Goal: Answer question/provide support: Share knowledge or assist other users

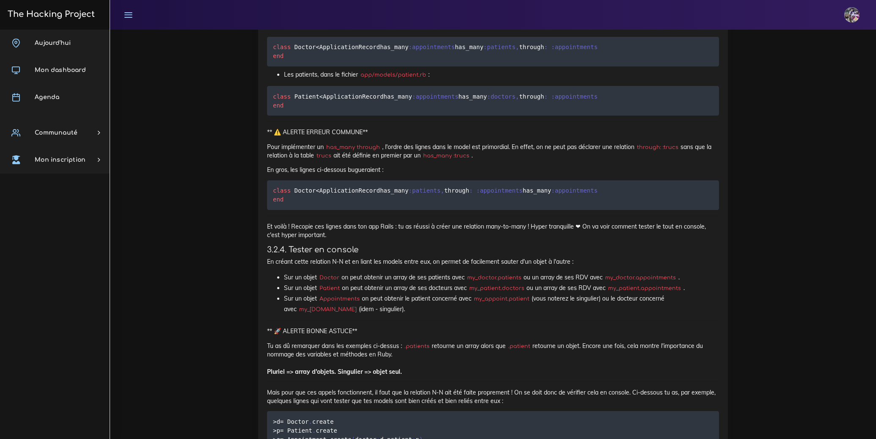
scroll to position [5421, 0]
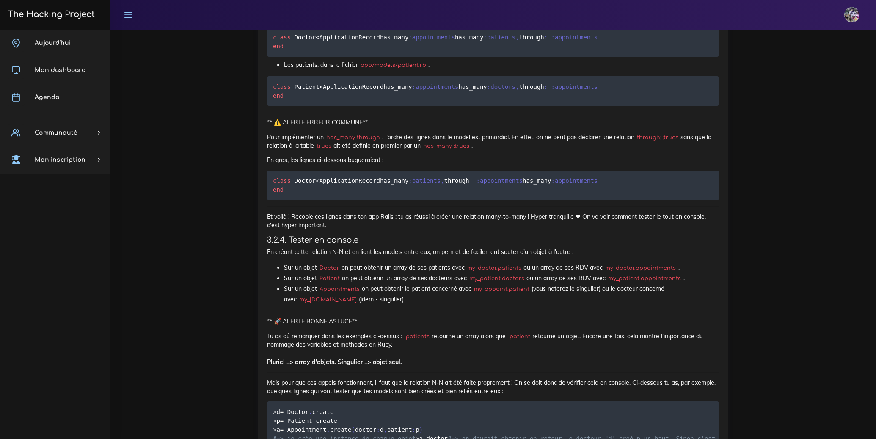
drag, startPoint x: 270, startPoint y: 298, endPoint x: 338, endPoint y: 306, distance: 69.0
drag, startPoint x: 339, startPoint y: 308, endPoint x: 265, endPoint y: 300, distance: 74.6
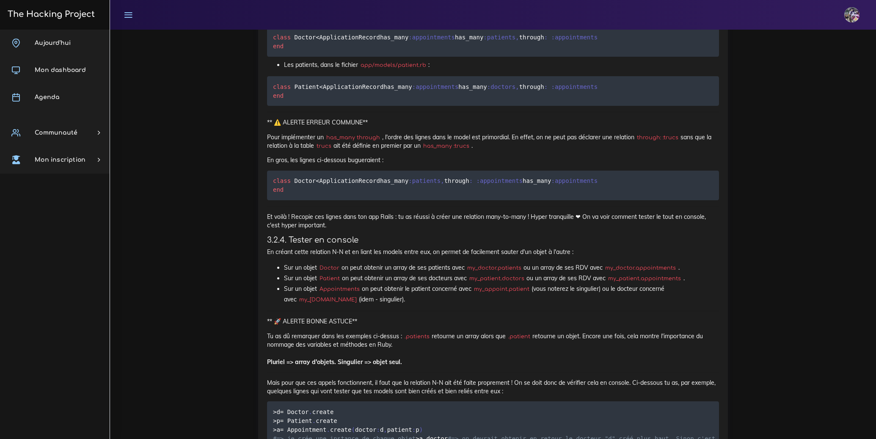
copy p "On voit par exemple que le docteur portant l' id 42 est lié aux patients portan…"
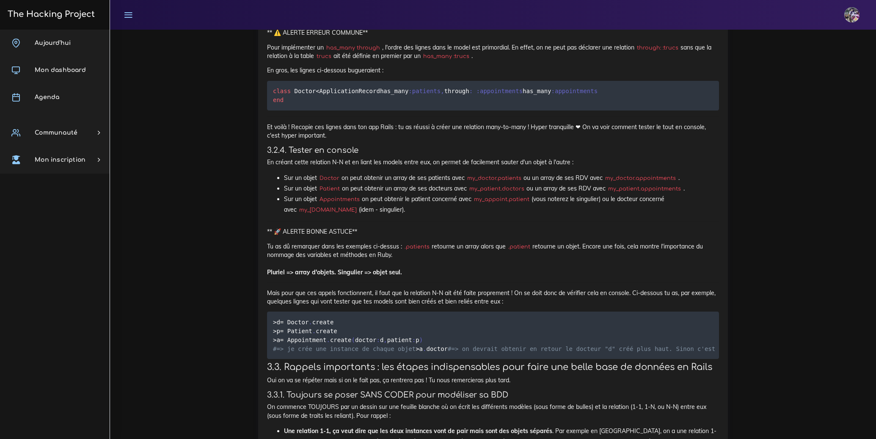
scroll to position [5511, 0]
drag, startPoint x: 265, startPoint y: 232, endPoint x: 655, endPoint y: 246, distance: 389.7
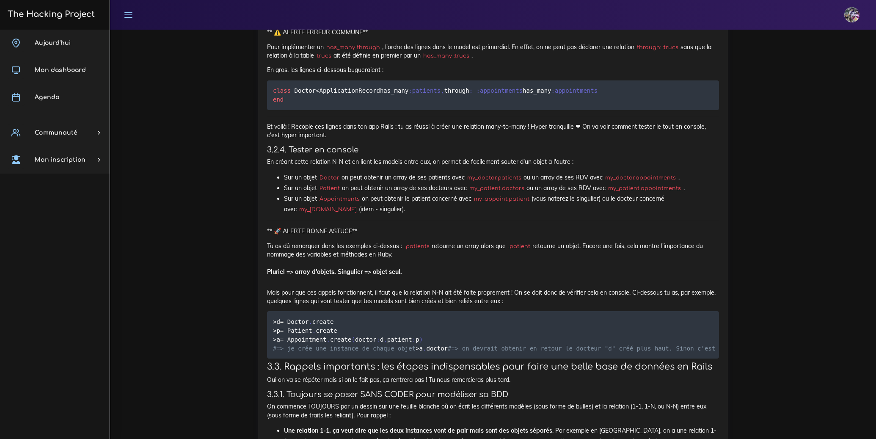
copy p "Cette table intermédiaire peut rester en l'état et ne faire que lister les lien…"
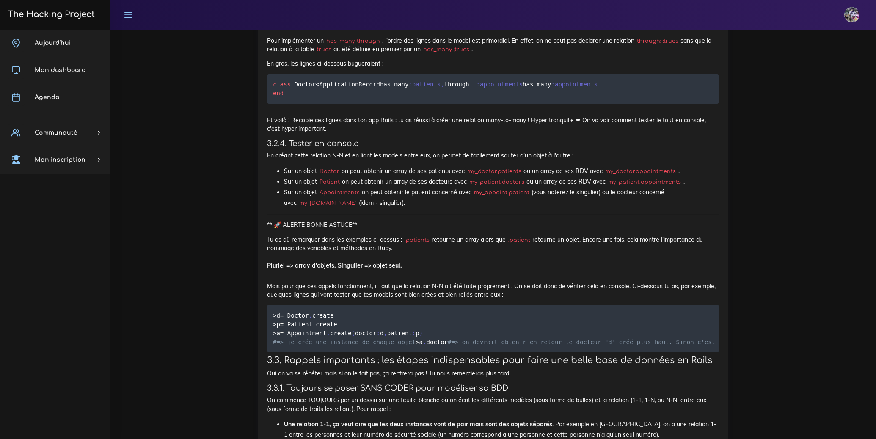
scroll to position [5528, 0]
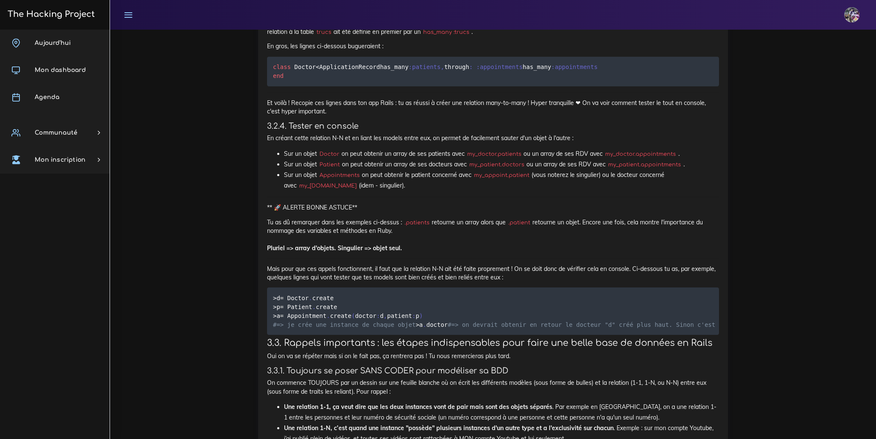
scroll to position [5543, 0]
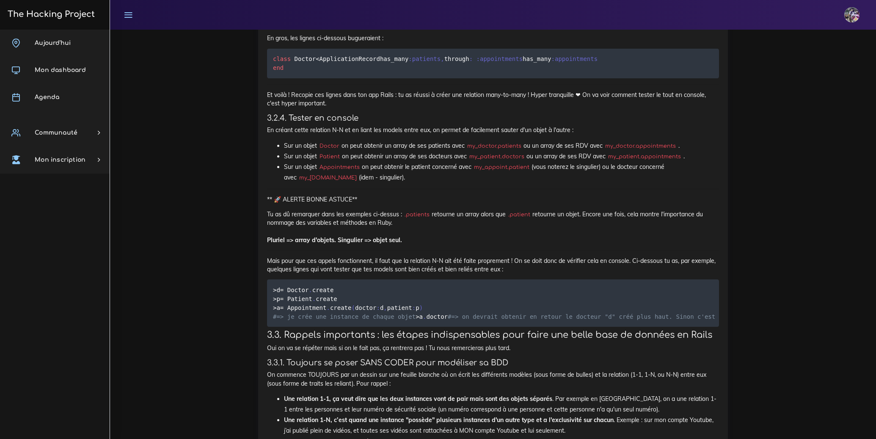
drag, startPoint x: 264, startPoint y: 259, endPoint x: 398, endPoint y: 280, distance: 135.3
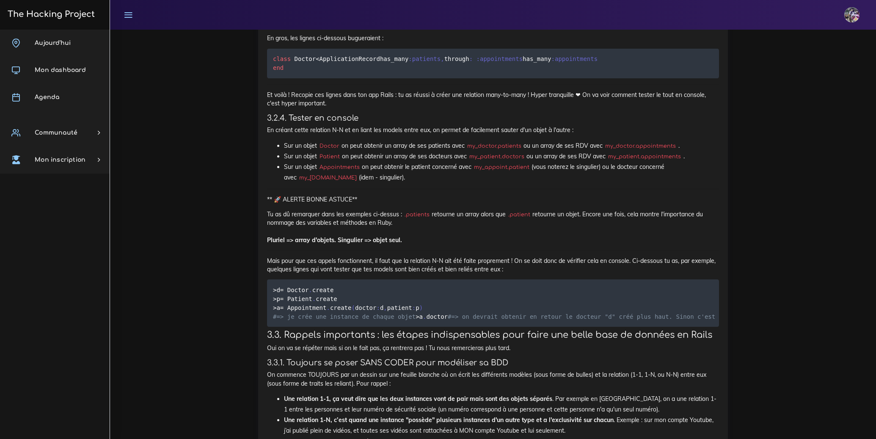
drag, startPoint x: 279, startPoint y: 231, endPoint x: 503, endPoint y: 282, distance: 229.4
drag, startPoint x: 266, startPoint y: 229, endPoint x: 374, endPoint y: 303, distance: 130.9
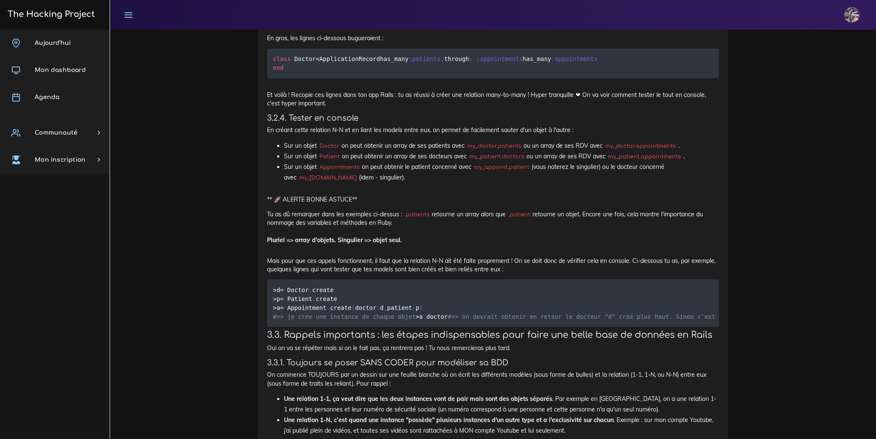
copy p "Mais cette table peut devenir bien plus. On peut imaginer qu'elle héberge des i…"
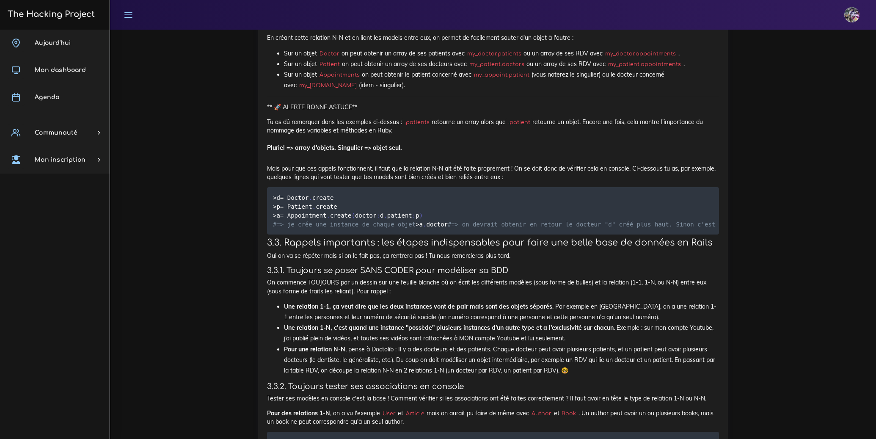
scroll to position [5643, 0]
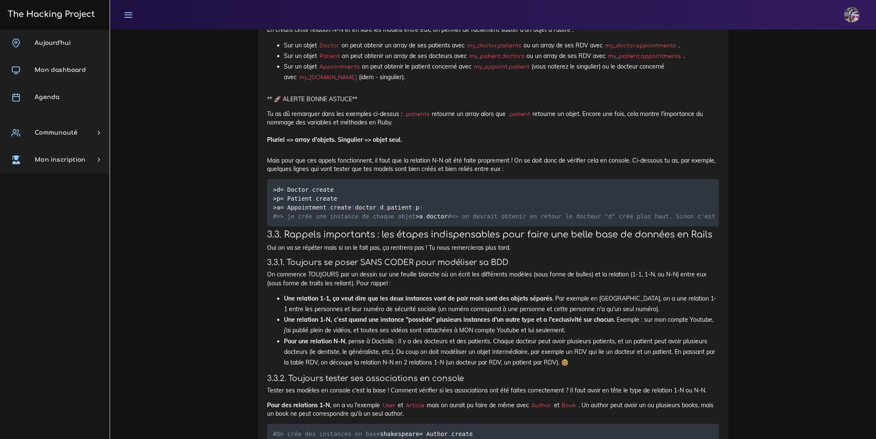
drag, startPoint x: 268, startPoint y: 313, endPoint x: 523, endPoint y: 374, distance: 262.4
copy div "Finalement, on vient de créer un nouvel objet Appointment à part entière, avec …"
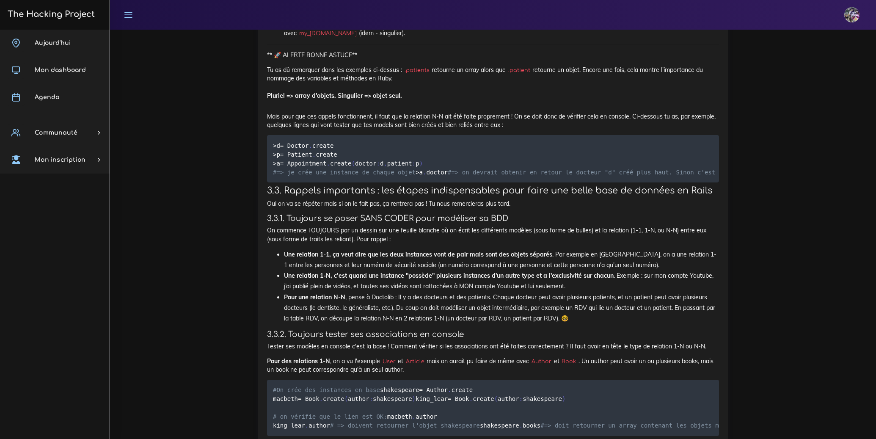
scroll to position [5730, 0]
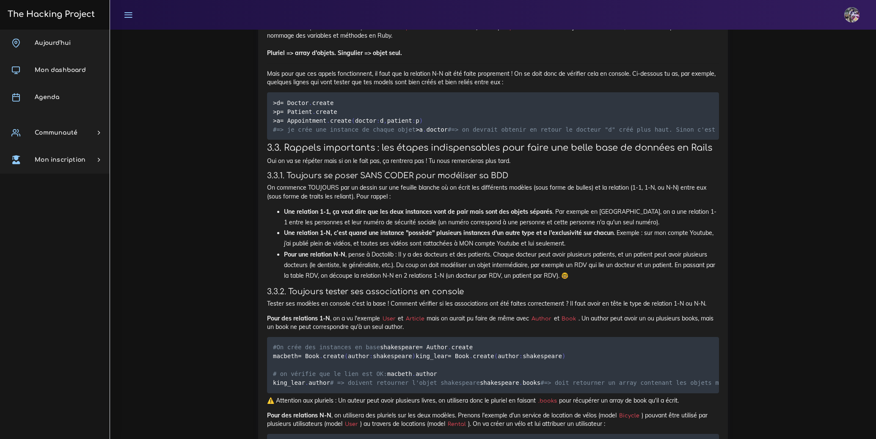
drag, startPoint x: 637, startPoint y: 309, endPoint x: 259, endPoint y: 306, distance: 377.1
copy p "Au final, on a découpé la relation N-N en deux relations 1-N. Voyons, en détail…"
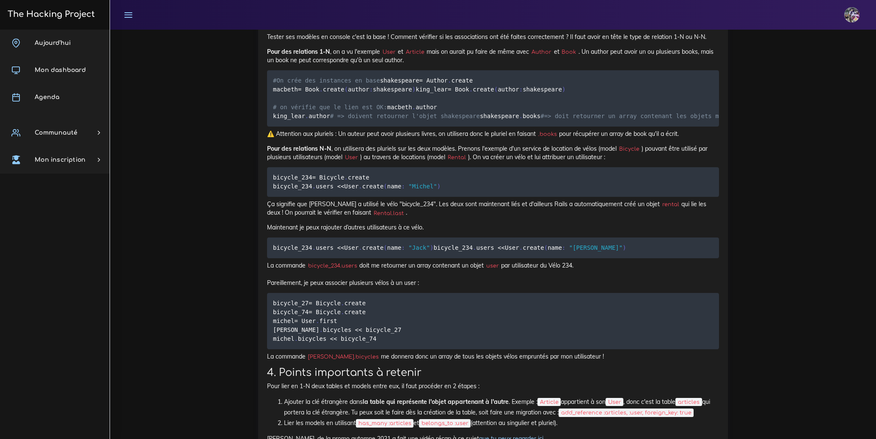
scroll to position [5982, 0]
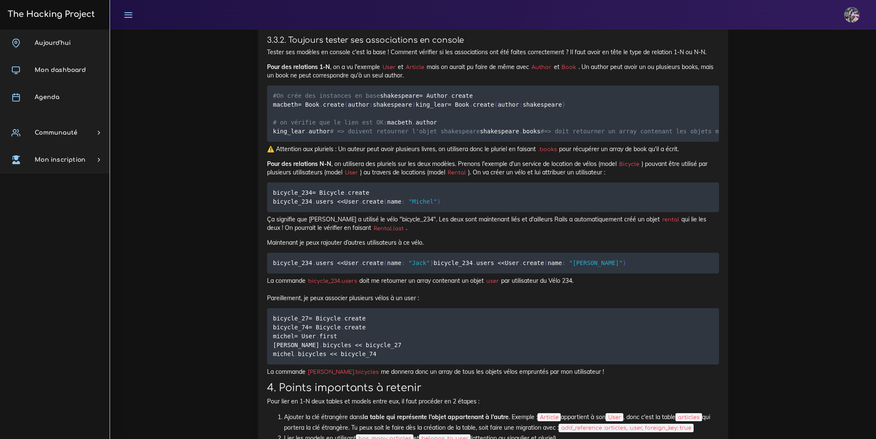
click at [87, 45] on link "Aujourd'hui" at bounding box center [55, 43] width 110 height 27
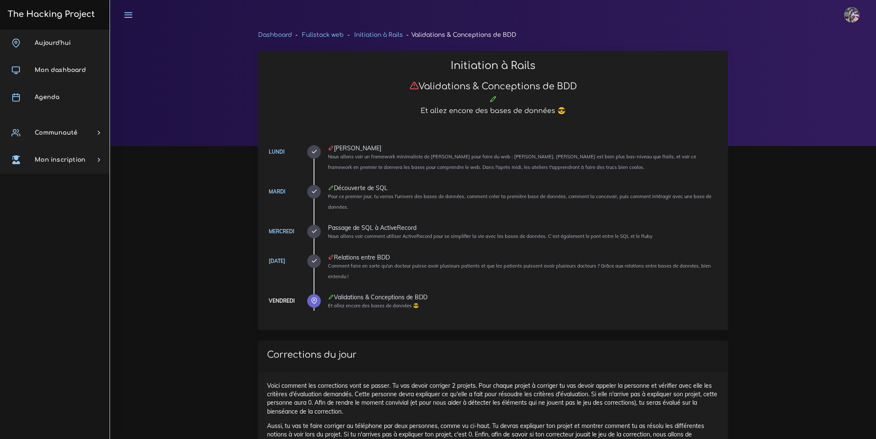
click at [125, 14] on icon at bounding box center [128, 14] width 9 height 9
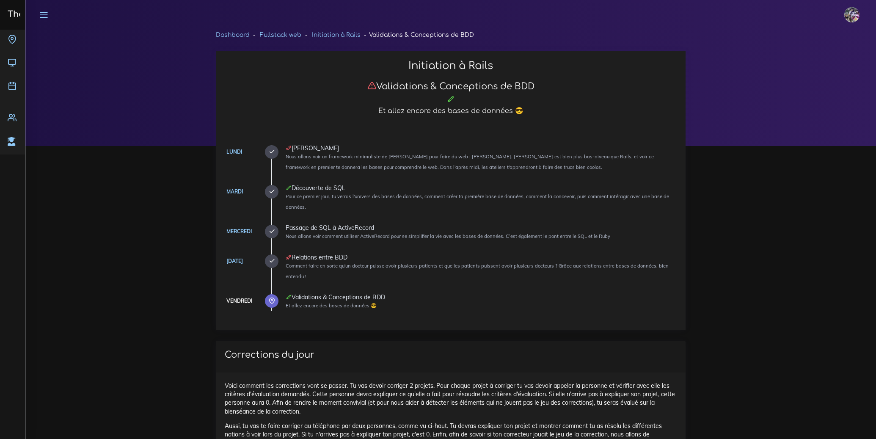
click at [125, 14] on div "Enzo Éditer profil Lier son compte Zone à risques Déconnexion" at bounding box center [451, 15] width 836 height 30
click at [16, 39] on icon at bounding box center [12, 39] width 9 height 9
click at [42, 17] on icon at bounding box center [43, 14] width 9 height 9
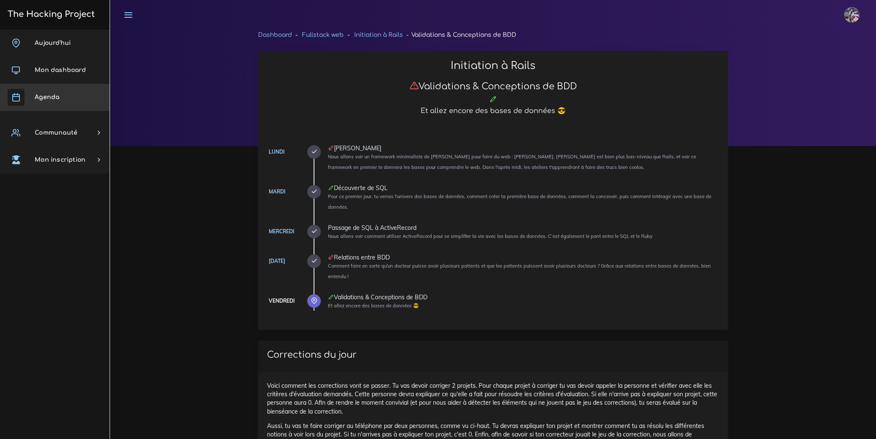
click at [58, 103] on link "Agenda" at bounding box center [55, 97] width 110 height 27
click at [60, 101] on link "Agenda" at bounding box center [55, 97] width 110 height 27
click at [59, 102] on link "Agenda" at bounding box center [55, 97] width 110 height 27
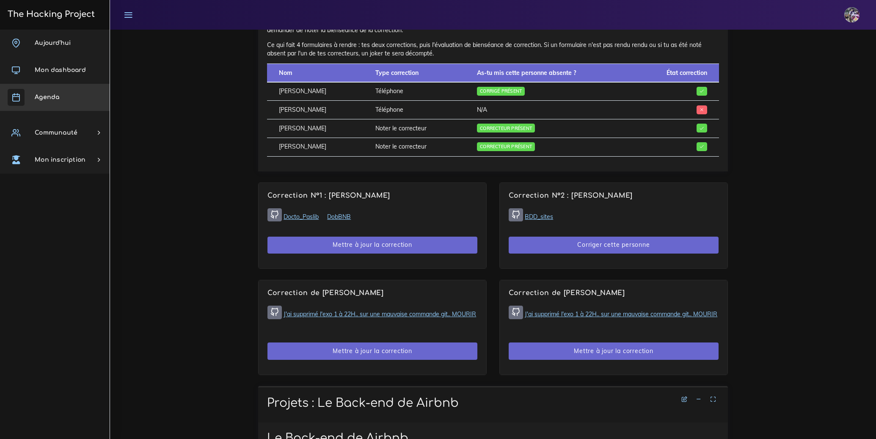
scroll to position [519, 0]
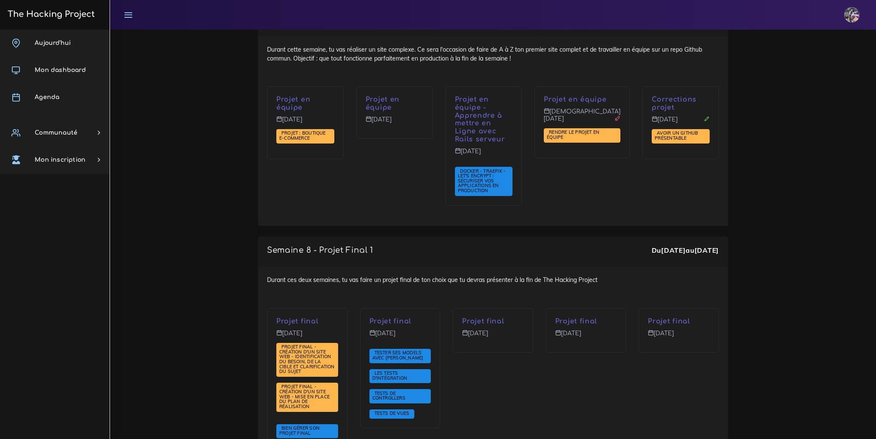
scroll to position [2973, 0]
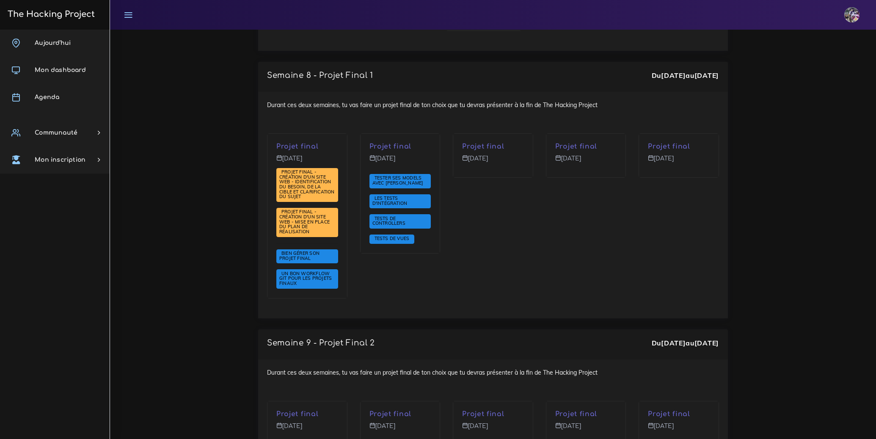
click at [47, 17] on h3 "The Hacking Project" at bounding box center [50, 14] width 90 height 9
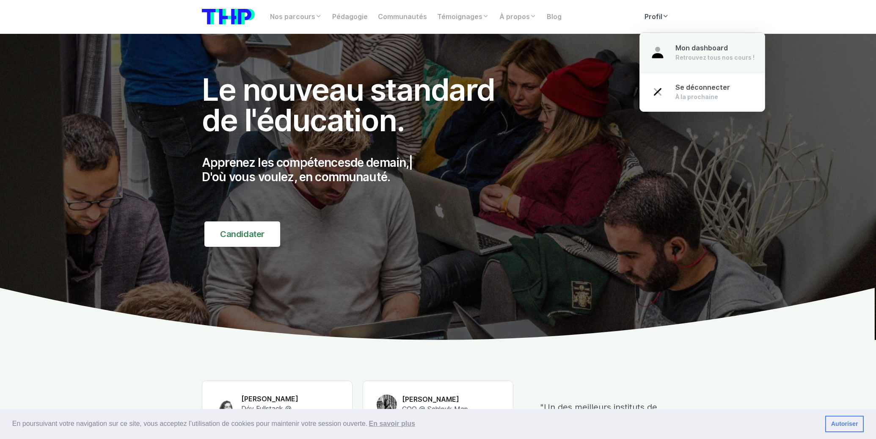
click at [670, 50] on link "Mon dashboard Retrouvez tous nos cours !" at bounding box center [702, 53] width 125 height 40
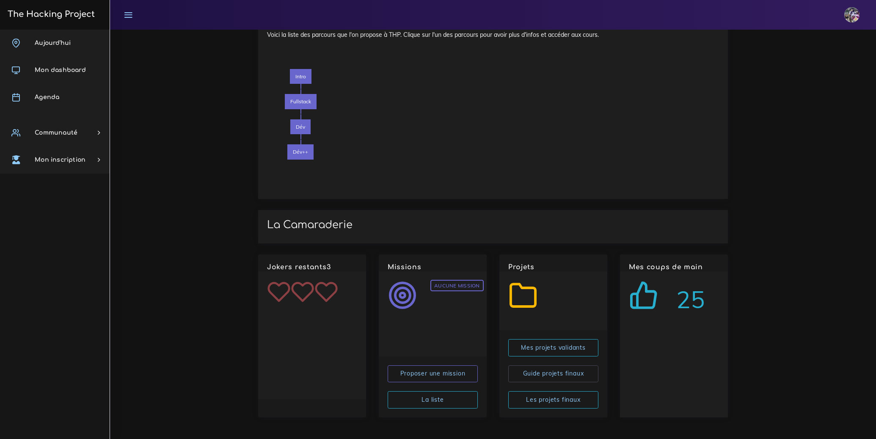
scroll to position [837, 0]
click at [563, 349] on link "Mes projets validants" at bounding box center [553, 347] width 90 height 17
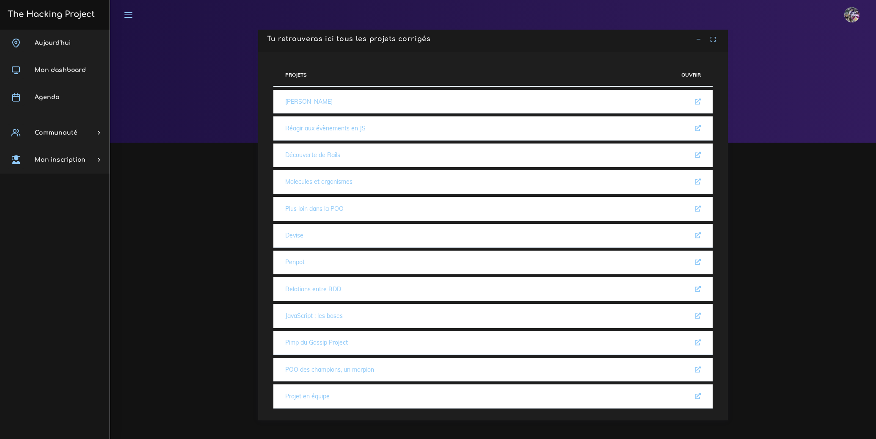
scroll to position [6, 0]
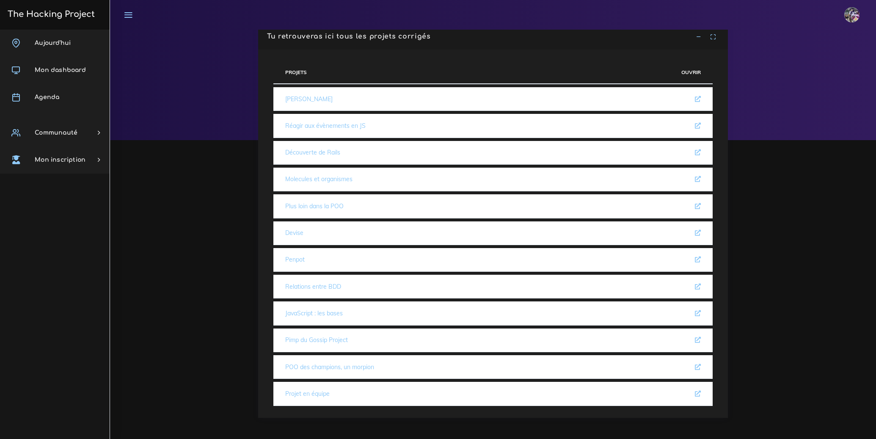
click at [306, 95] on link "[PERSON_NAME]" at bounding box center [308, 99] width 47 height 8
click at [329, 124] on link "Réagir aux évènements en JS" at bounding box center [325, 126] width 80 height 8
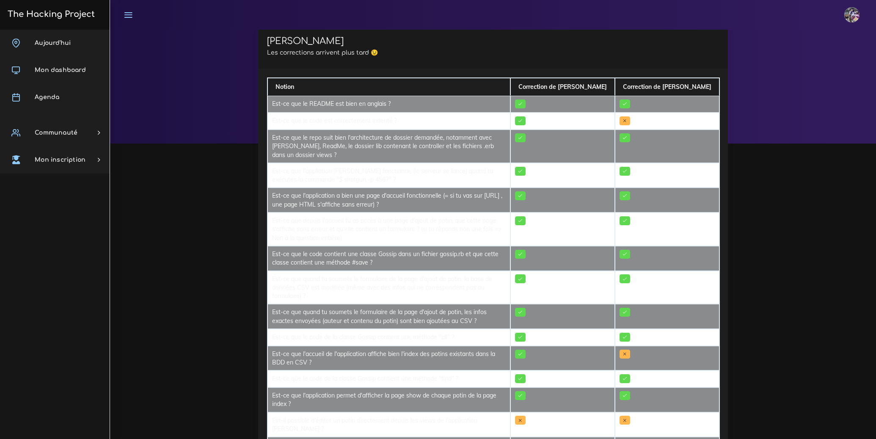
scroll to position [22, 0]
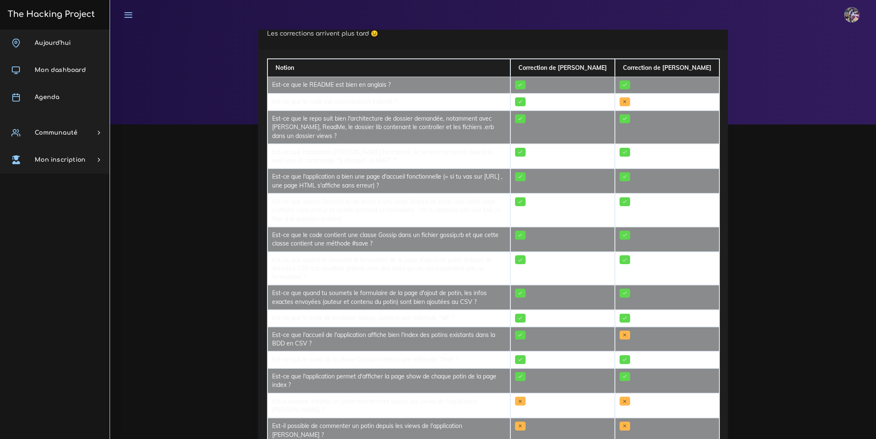
click at [389, 106] on td "Est-ce que le code est correctement indenté ?" at bounding box center [389, 102] width 243 height 17
drag, startPoint x: 401, startPoint y: 104, endPoint x: 274, endPoint y: 115, distance: 127.5
click at [265, 121] on div "Notion Correction de Yanis Correction de Pablo Est-ce que le README est bien en…" at bounding box center [493, 259] width 470 height 419
click at [578, 104] on td at bounding box center [562, 102] width 105 height 17
drag, startPoint x: 685, startPoint y: 101, endPoint x: 618, endPoint y: 104, distance: 66.5
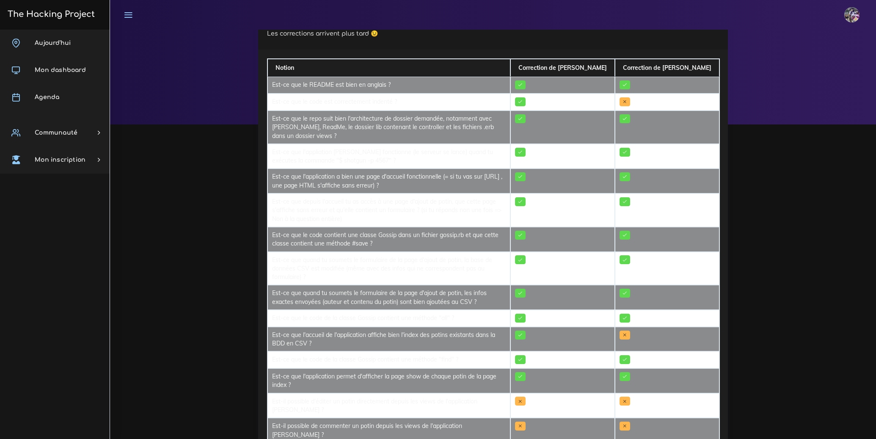
click at [618, 104] on tr "Est-ce que le code est correctement indenté ?" at bounding box center [494, 102] width 452 height 17
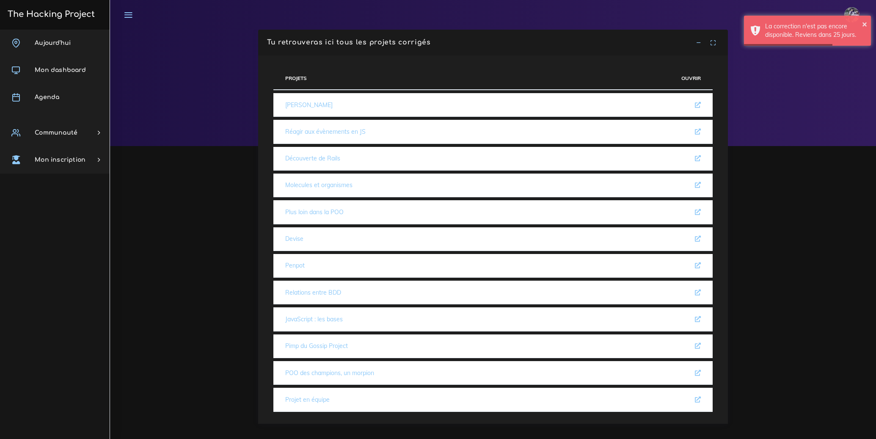
click at [333, 156] on link "Découverte de Rails" at bounding box center [312, 158] width 55 height 8
click at [328, 211] on link "Plus loin dans la POO" at bounding box center [314, 212] width 58 height 8
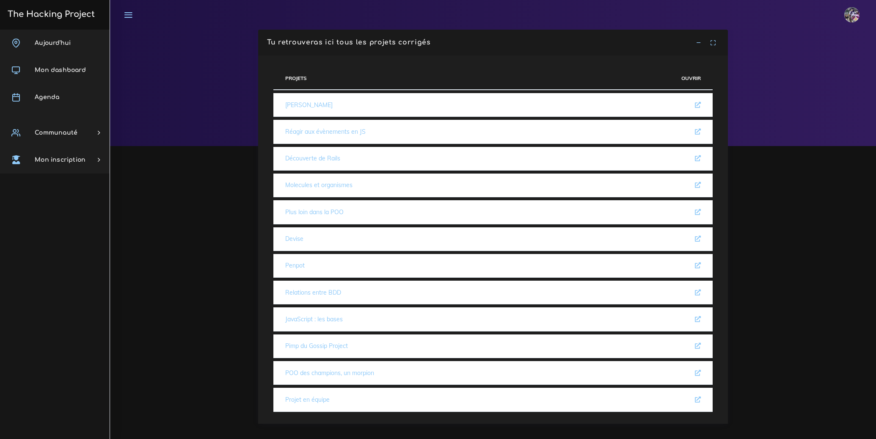
click at [339, 373] on link "POO des champions, un morpion" at bounding box center [329, 373] width 89 height 8
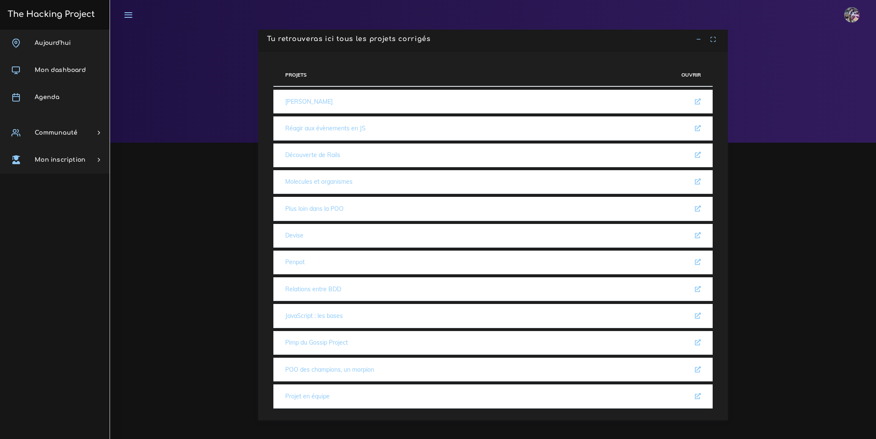
scroll to position [6, 0]
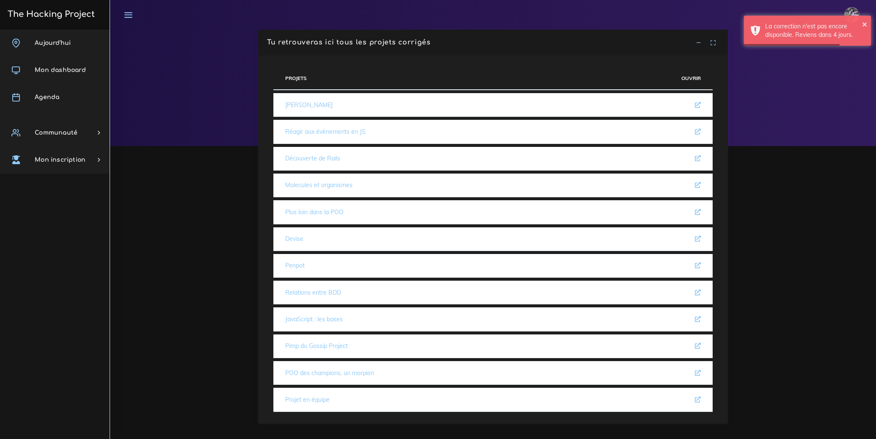
click at [55, 15] on h3 "The Hacking Project" at bounding box center [50, 14] width 90 height 9
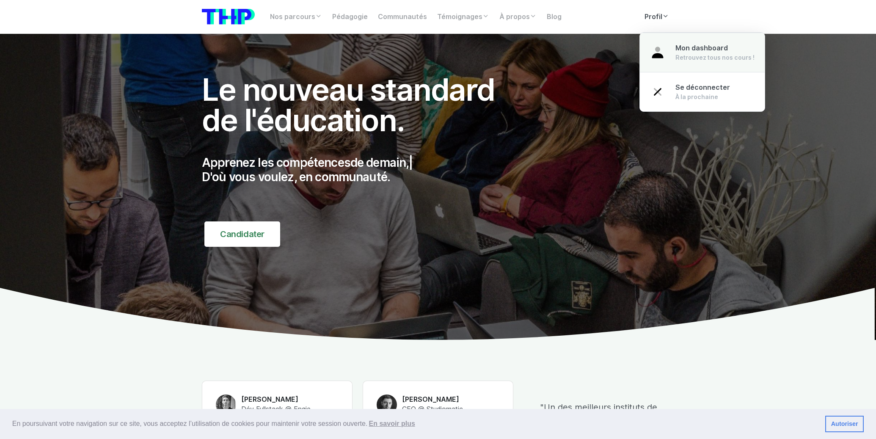
click at [670, 42] on link "Mon dashboard Retrouvez tous nos cours !" at bounding box center [702, 53] width 125 height 40
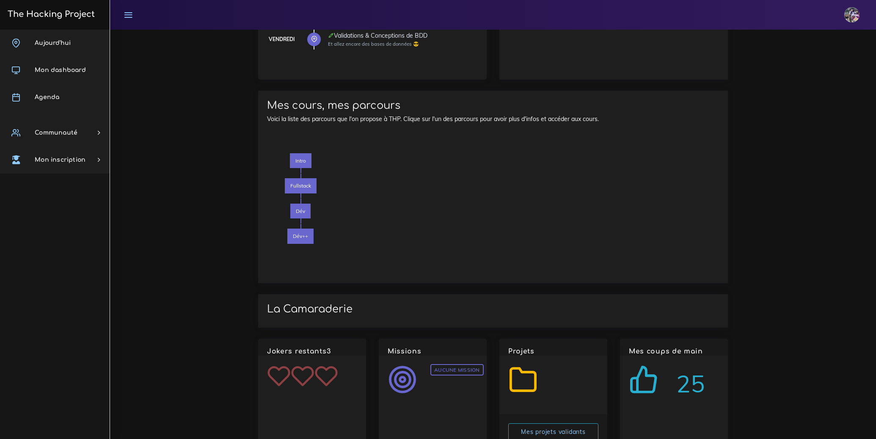
scroll to position [837, 0]
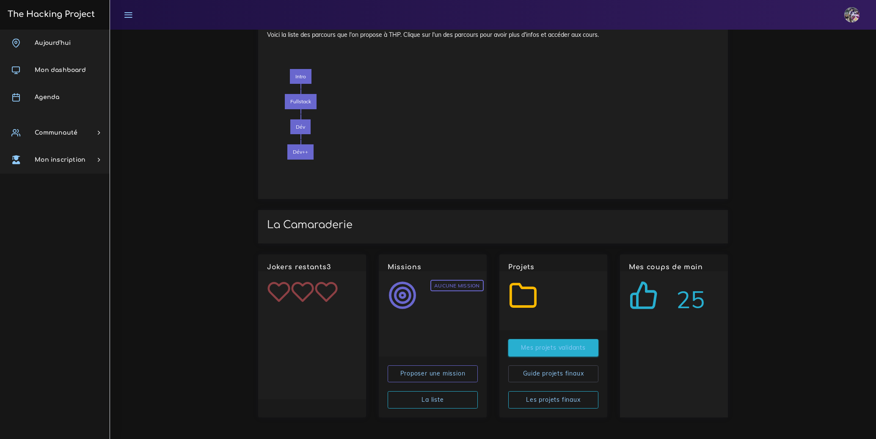
click at [550, 345] on link "Mes projets validants" at bounding box center [553, 347] width 90 height 17
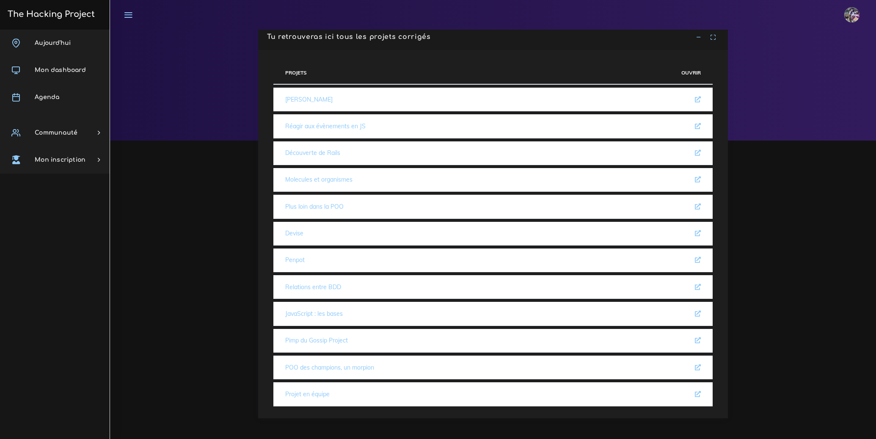
scroll to position [6, 0]
click at [342, 367] on link "POO des champions, un morpion" at bounding box center [329, 367] width 89 height 8
click at [313, 284] on link "Relations entre BDD" at bounding box center [313, 287] width 56 height 8
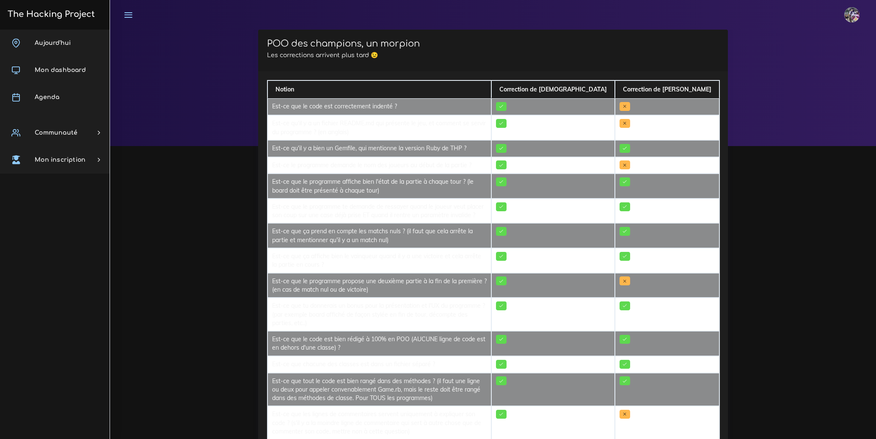
drag, startPoint x: 268, startPoint y: 90, endPoint x: 836, endPoint y: 359, distance: 628.4
click at [836, 359] on div "POO des champions, un morpion Les corrections arrivent plus tard 😉 Notion Corre…" at bounding box center [493, 297] width 766 height 535
click at [835, 350] on div "POO des champions, un morpion Les corrections arrivent plus tard 😉 Notion Corre…" at bounding box center [493, 297] width 766 height 535
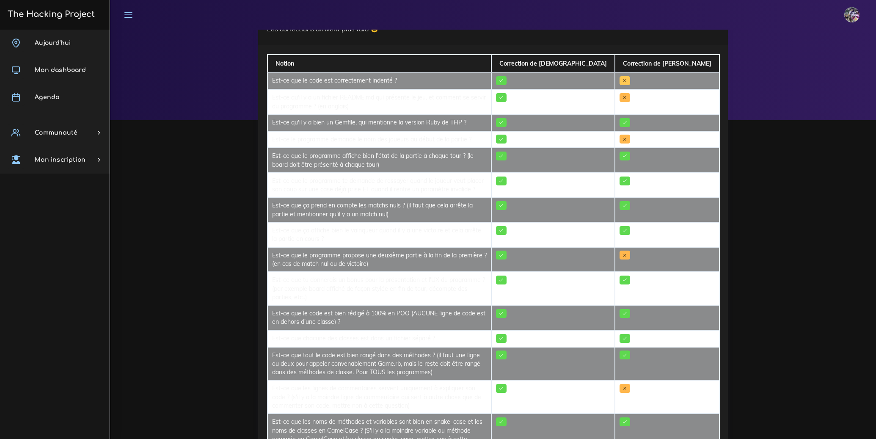
scroll to position [30, 0]
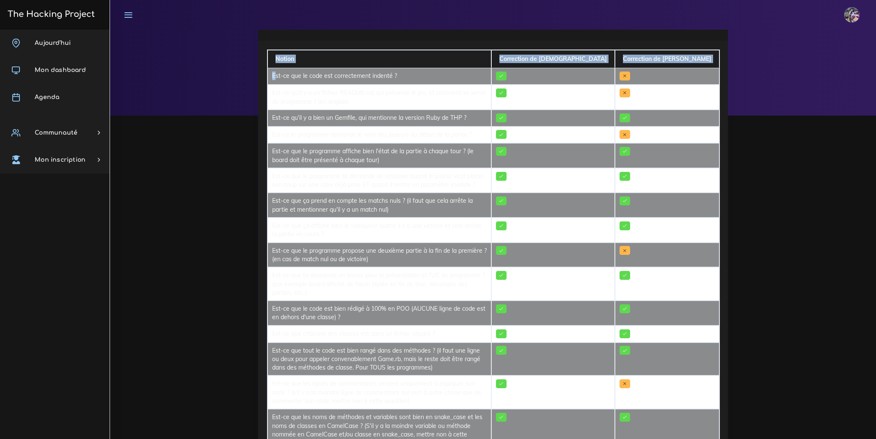
drag, startPoint x: 270, startPoint y: 77, endPoint x: 785, endPoint y: 372, distance: 593.2
click at [785, 372] on div "POO des champions, un morpion Les corrections arrivent plus tard 😉 Notion Corre…" at bounding box center [493, 266] width 766 height 535
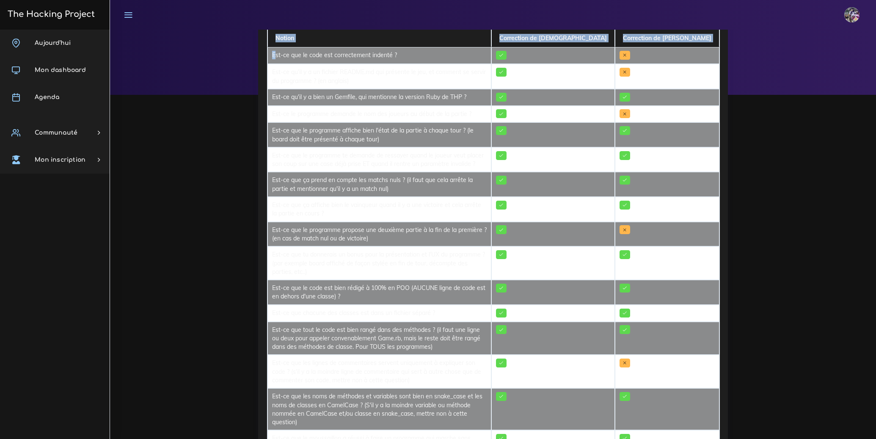
scroll to position [52, 0]
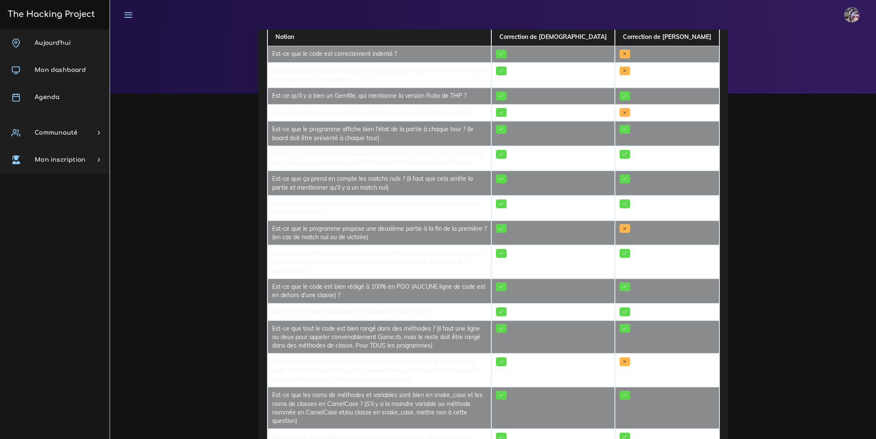
click at [709, 112] on td at bounding box center [667, 113] width 105 height 17
drag, startPoint x: 629, startPoint y: 35, endPoint x: 530, endPoint y: 41, distance: 99.7
click at [530, 41] on tr "Notion Correction de CHRISTIAN Correction de Pablo" at bounding box center [494, 37] width 452 height 18
drag, startPoint x: 695, startPoint y: 37, endPoint x: 870, endPoint y: 50, distance: 175.7
click at [876, 51] on html "Enzo Éditer profil Lier son compte Zone à risques Déconnexion The Hacking Proje…" at bounding box center [438, 167] width 876 height 439
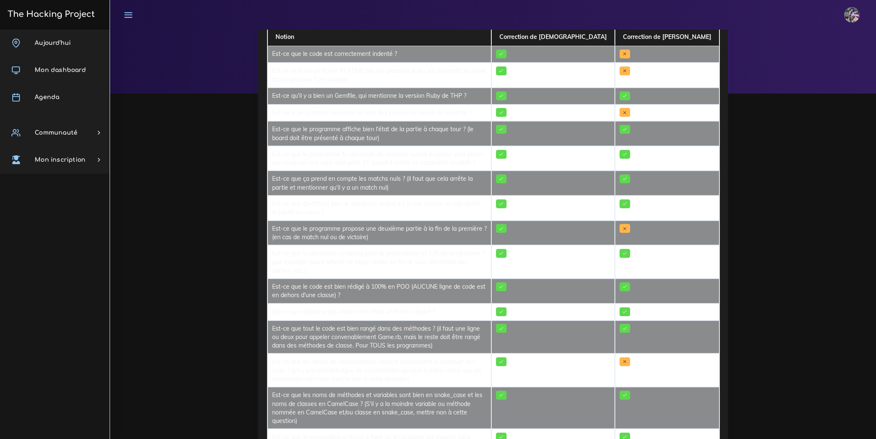
drag, startPoint x: 140, startPoint y: 264, endPoint x: 179, endPoint y: 173, distance: 99.0
click at [141, 264] on div "POO des champions, un morpion Les corrections arrivent plus tard 😉 Notion Corre…" at bounding box center [493, 244] width 766 height 535
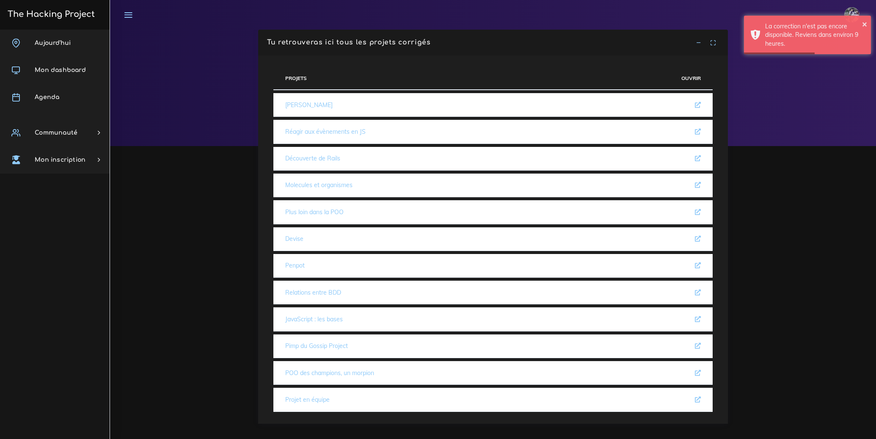
click at [313, 211] on link "Plus loin dans la POO" at bounding box center [314, 212] width 58 height 8
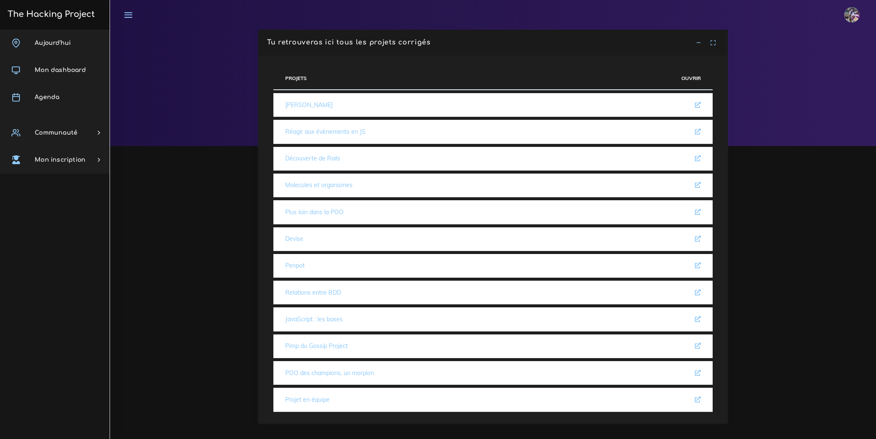
click at [313, 154] on link "Découverte de Rails" at bounding box center [312, 158] width 55 height 8
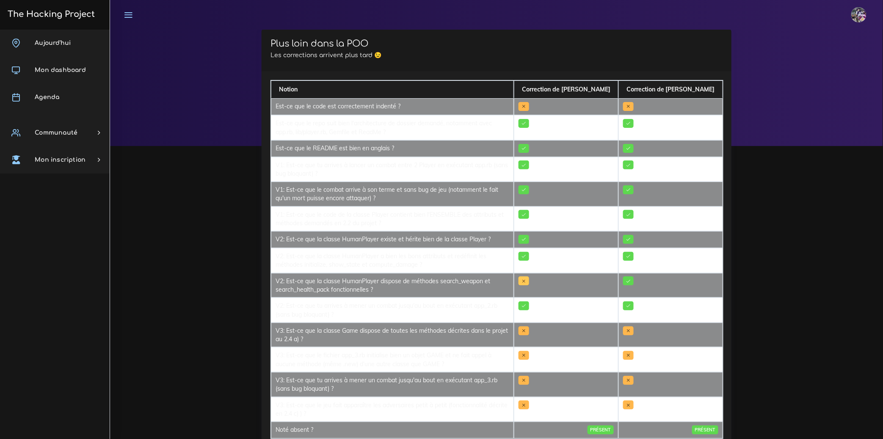
drag, startPoint x: 662, startPoint y: 274, endPoint x: 581, endPoint y: 276, distance: 80.4
click at [530, 289] on tr "V2: Est-ce que la classe HumanPlayer dispose de méthodes search_weapon et searc…" at bounding box center [497, 285] width 452 height 25
drag, startPoint x: 581, startPoint y: 278, endPoint x: 698, endPoint y: 270, distance: 117.5
click at [698, 273] on tr "V2: Est-ce que la classe HumanPlayer dispose de méthodes search_weapon et searc…" at bounding box center [497, 285] width 452 height 25
drag, startPoint x: 698, startPoint y: 270, endPoint x: 542, endPoint y: 281, distance: 156.6
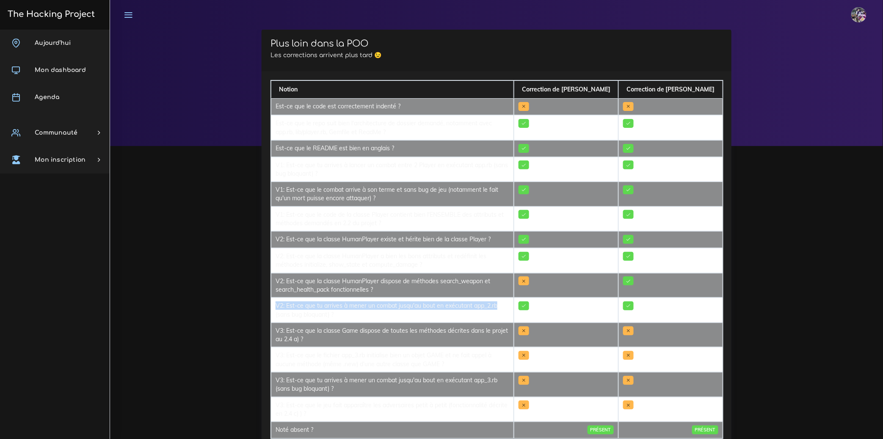
click at [496, 296] on tbody "Est-ce que le code est correctement indenté ? Est-ce que le repo suit bien l'ar…" at bounding box center [497, 268] width 452 height 340
click at [591, 276] on td at bounding box center [566, 285] width 105 height 25
click at [618, 273] on td at bounding box center [566, 285] width 105 height 25
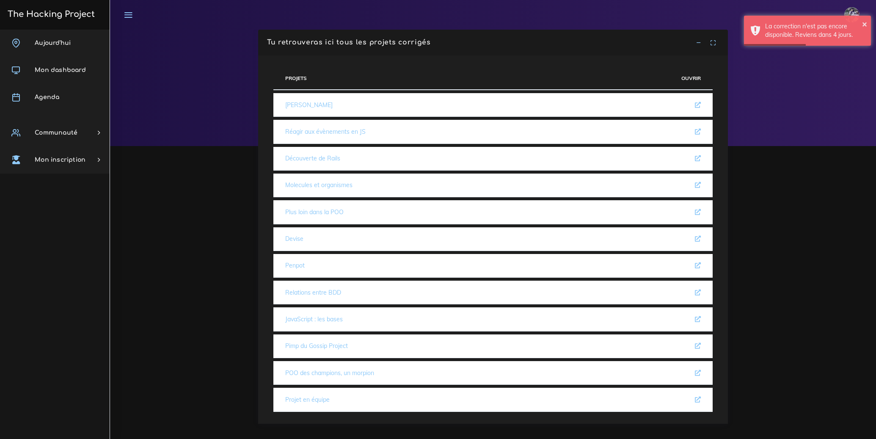
click at [302, 101] on link "[PERSON_NAME]" at bounding box center [308, 105] width 47 height 8
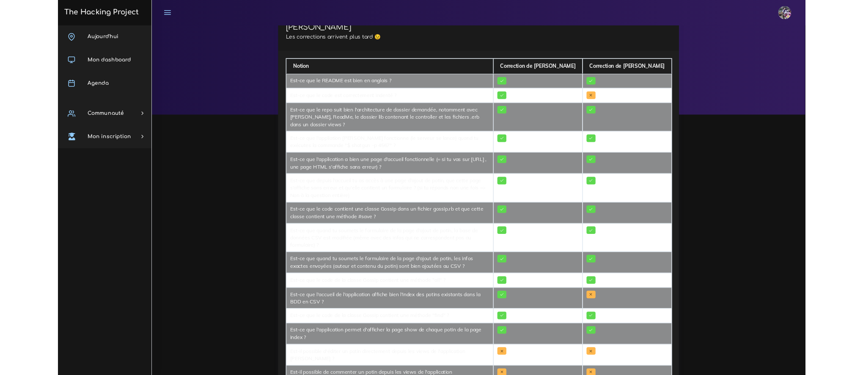
scroll to position [22, 0]
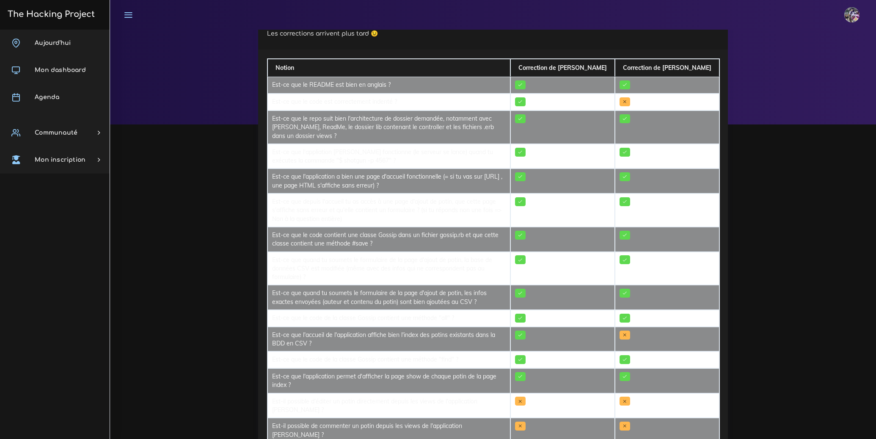
drag, startPoint x: 476, startPoint y: 95, endPoint x: 686, endPoint y: 92, distance: 209.5
click at [686, 92] on tbody "Est-ce que le README est bien en anglais ? Est-ce que le code est correctement …" at bounding box center [494, 268] width 452 height 383
drag, startPoint x: 685, startPoint y: 95, endPoint x: 612, endPoint y: 110, distance: 74.7
click at [684, 96] on td at bounding box center [667, 102] width 105 height 17
drag, startPoint x: 595, startPoint y: 107, endPoint x: 467, endPoint y: 100, distance: 128.0
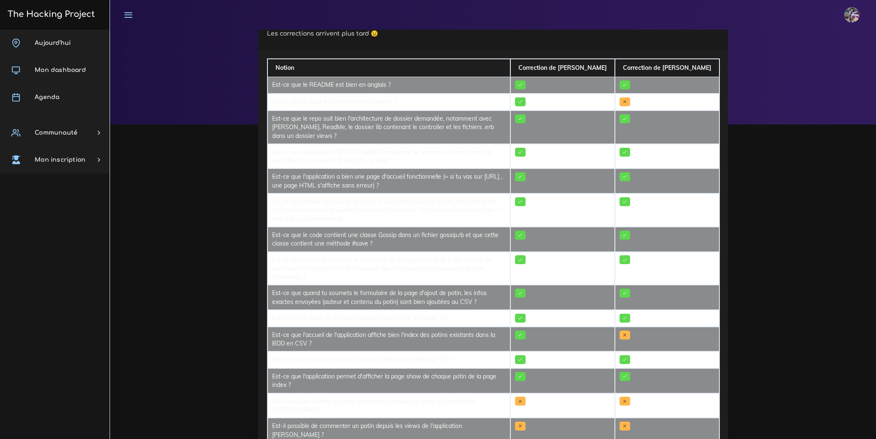
click at [466, 100] on tr "Est-ce que le code est correctement indenté ?" at bounding box center [494, 102] width 452 height 17
click at [469, 101] on td "Est-ce que le code est correctement indenté ?" at bounding box center [389, 102] width 243 height 17
drag, startPoint x: 442, startPoint y: 110, endPoint x: 174, endPoint y: 123, distance: 268.2
click at [174, 123] on div "Franck Sinatra Les corrections arrivent plus tard 😉 Notion Correction de Yanis …" at bounding box center [493, 250] width 766 height 485
click at [261, 108] on div "Notion Correction de Yanis Correction de Pablo Est-ce que le README est bien en…" at bounding box center [493, 259] width 470 height 419
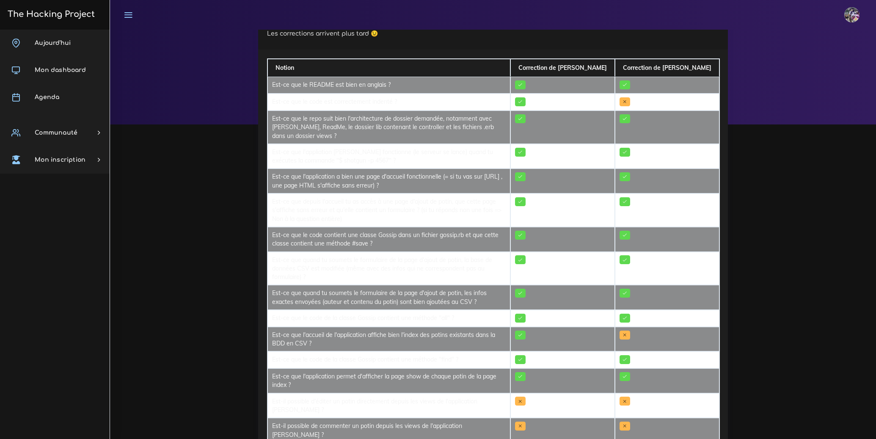
drag, startPoint x: 684, startPoint y: 103, endPoint x: 414, endPoint y: 104, distance: 270.5
click at [414, 104] on tr "Est-ce que le code est correctement indenté ?" at bounding box center [494, 102] width 452 height 17
click at [414, 104] on td "Est-ce que le code est correctement indenté ?" at bounding box center [389, 102] width 243 height 17
drag, startPoint x: 657, startPoint y: 312, endPoint x: 698, endPoint y: 308, distance: 41.7
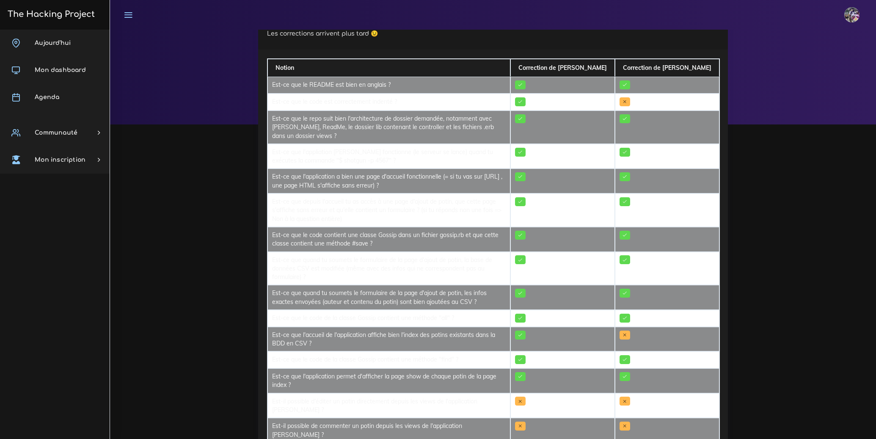
click at [698, 327] on td at bounding box center [667, 339] width 105 height 25
drag, startPoint x: 621, startPoint y: 308, endPoint x: 498, endPoint y: 309, distance: 122.3
click at [498, 327] on tr "Est-ce que l'accueil de l'application affiche bien l'index des potins existants…" at bounding box center [494, 339] width 452 height 25
click at [498, 327] on td "Est-ce que l'accueil de l'application affiche bien l'index des potins existants…" at bounding box center [389, 339] width 243 height 25
drag, startPoint x: 317, startPoint y: 308, endPoint x: 532, endPoint y: 304, distance: 214.6
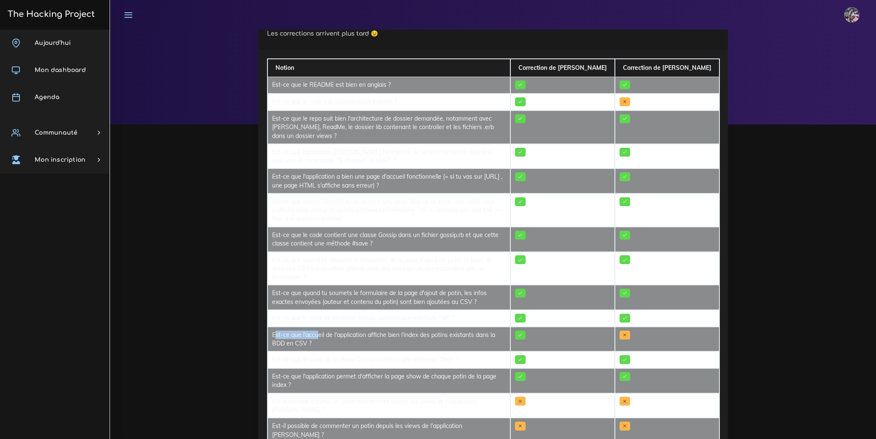
click at [510, 327] on td "Est-ce que l'accueil de l'application affiche bien l'index des potins existants…" at bounding box center [389, 339] width 243 height 25
drag, startPoint x: 546, startPoint y: 314, endPoint x: 606, endPoint y: 304, distance: 60.5
click at [601, 327] on tr "Est-ce que l'accueil de l'application affiche bien l'index des potins existants…" at bounding box center [494, 339] width 452 height 25
click at [606, 327] on td at bounding box center [562, 339] width 105 height 25
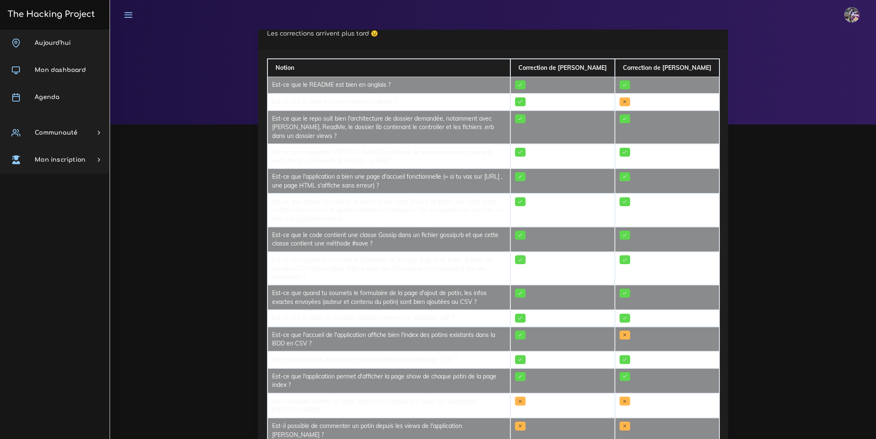
drag, startPoint x: 553, startPoint y: 315, endPoint x: 625, endPoint y: 310, distance: 72.5
click at [625, 327] on tr "Est-ce que l'accueil de l'application affiche bien l'index des potins existants…" at bounding box center [494, 339] width 452 height 25
click at [615, 327] on td at bounding box center [562, 339] width 105 height 25
drag, startPoint x: 538, startPoint y: 314, endPoint x: 742, endPoint y: 306, distance: 203.7
click at [742, 306] on div "Franck Sinatra Les corrections arrivent plus tard 😉 Notion Correction de Yanis …" at bounding box center [493, 250] width 766 height 485
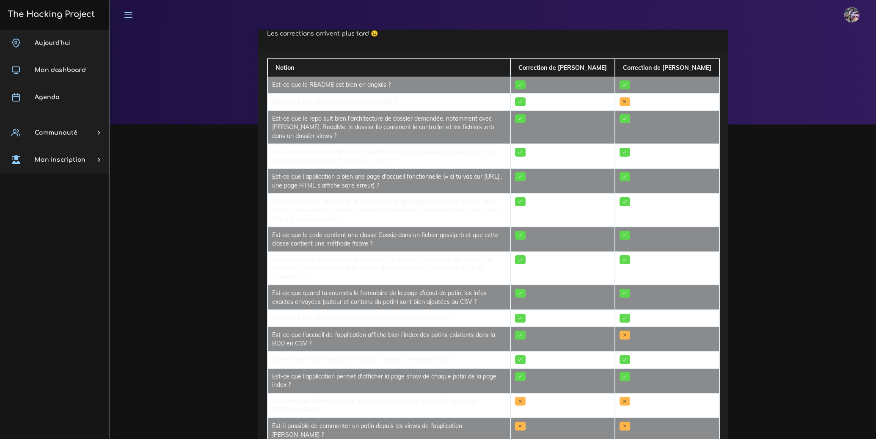
drag, startPoint x: 677, startPoint y: 316, endPoint x: 678, endPoint y: 310, distance: 6.1
click at [677, 327] on td at bounding box center [667, 339] width 105 height 25
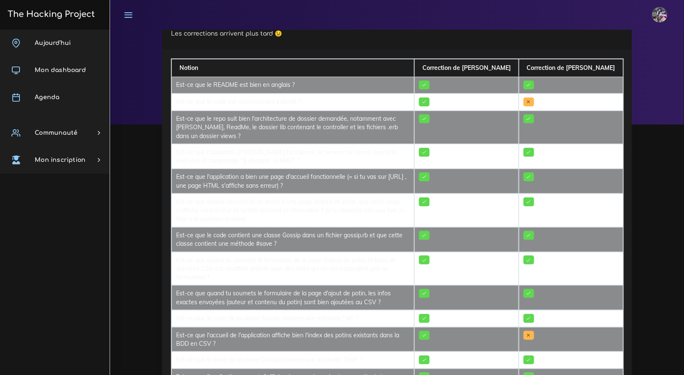
click at [55, 15] on h3 "The Hacking Project" at bounding box center [50, 14] width 90 height 9
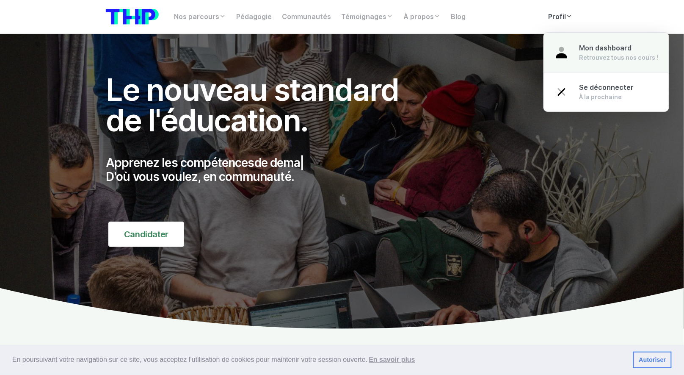
click at [579, 48] on span "Mon dashboard" at bounding box center [605, 48] width 52 height 8
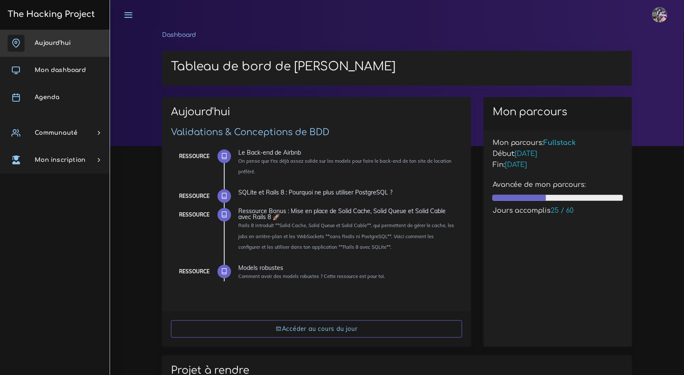
click at [49, 51] on link "Aujourd'hui" at bounding box center [55, 43] width 110 height 27
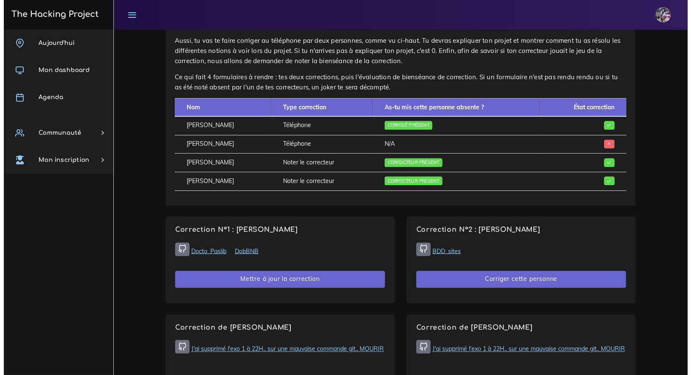
scroll to position [461, 0]
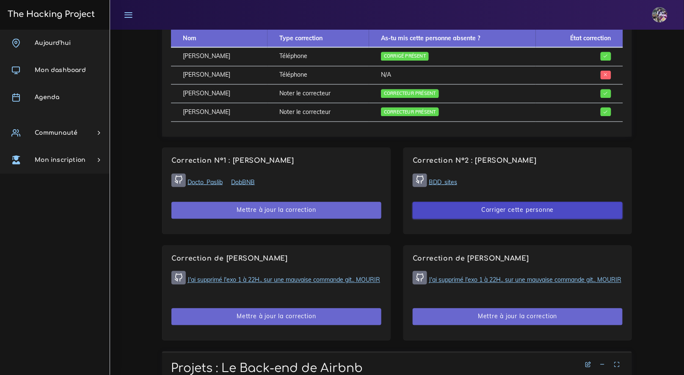
click at [496, 209] on button "Corriger cette personne" at bounding box center [518, 210] width 210 height 17
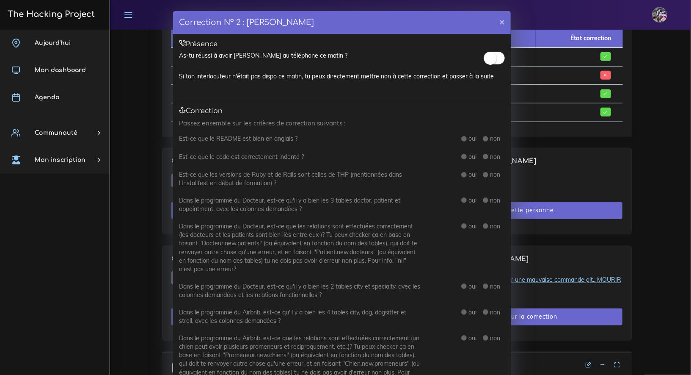
click at [488, 59] on small at bounding box center [490, 58] width 13 height 13
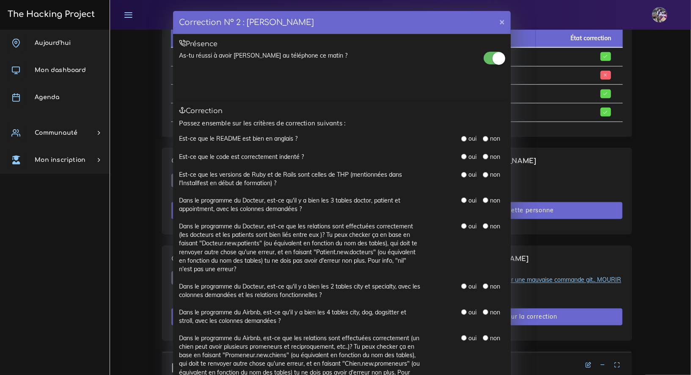
click at [462, 140] on input "radio" at bounding box center [464, 139] width 6 height 6
radio input "true"
click at [461, 156] on input "radio" at bounding box center [464, 157] width 6 height 6
radio input "true"
click at [463, 175] on input "radio" at bounding box center [464, 175] width 6 height 6
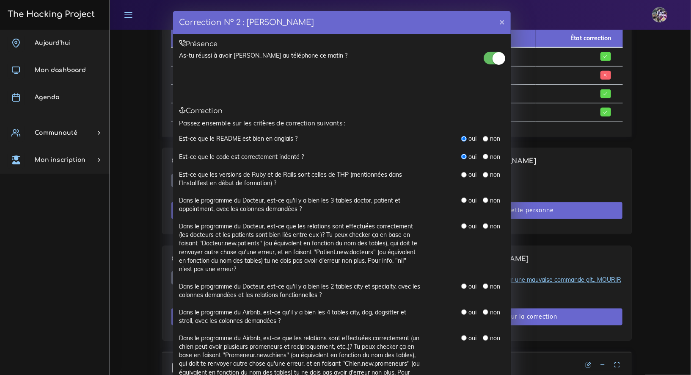
radio input "true"
click at [461, 201] on input "radio" at bounding box center [464, 200] width 6 height 6
radio input "true"
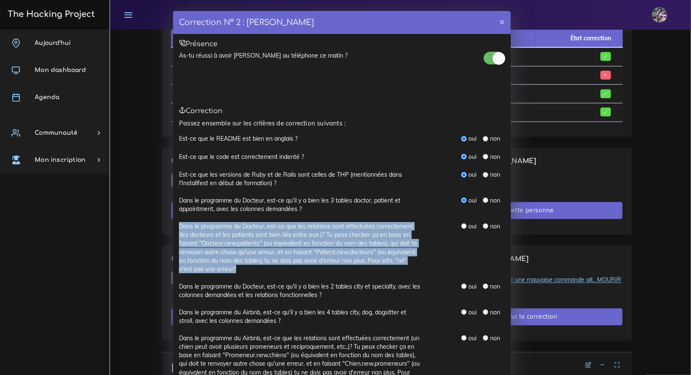
drag, startPoint x: 175, startPoint y: 225, endPoint x: 327, endPoint y: 264, distance: 156.6
click at [327, 264] on div "Dans le programme du Docteur, est-ce que les relations sont effectuées correcte…" at bounding box center [300, 248] width 254 height 52
click at [311, 253] on label "Dans le programme du Docteur, est-ce que les relations sont effectuées correcte…" at bounding box center [299, 248] width 241 height 52
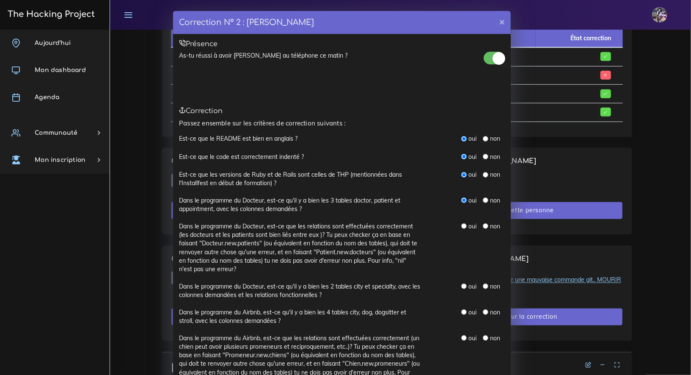
click at [461, 225] on input "radio" at bounding box center [464, 226] width 6 height 6
radio input "true"
click at [461, 288] on input "radio" at bounding box center [464, 286] width 6 height 6
radio input "true"
click at [461, 310] on input "radio" at bounding box center [464, 312] width 6 height 6
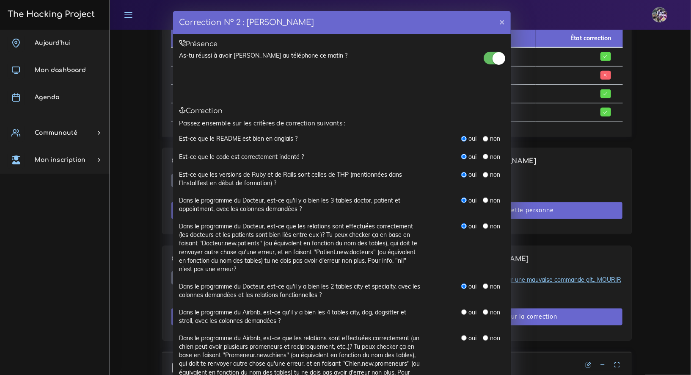
radio input "true"
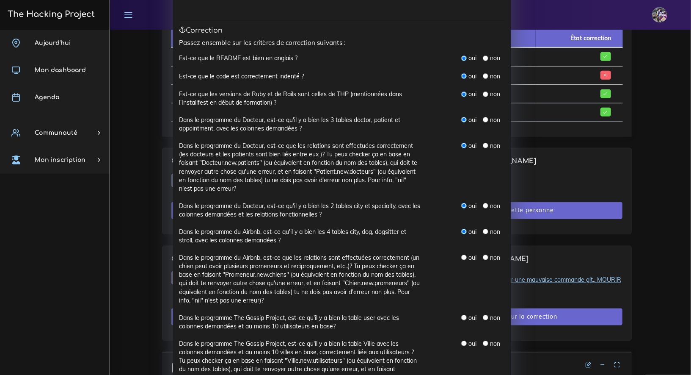
scroll to position [87, 0]
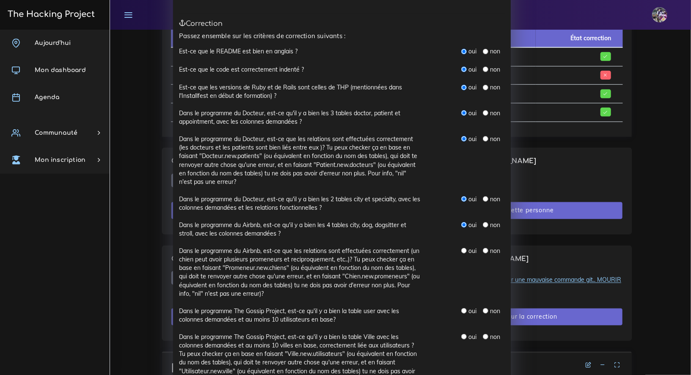
click at [461, 250] on input "radio" at bounding box center [464, 251] width 6 height 6
radio input "true"
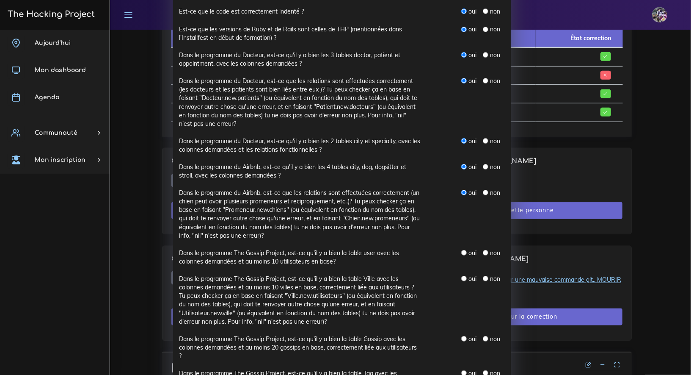
scroll to position [146, 0]
click at [483, 249] on input "radio" at bounding box center [486, 252] width 6 height 6
radio input "true"
click at [484, 277] on input "radio" at bounding box center [486, 278] width 6 height 6
radio input "true"
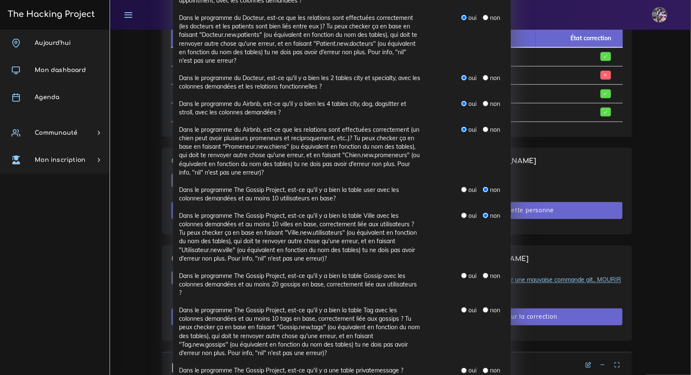
scroll to position [244, 0]
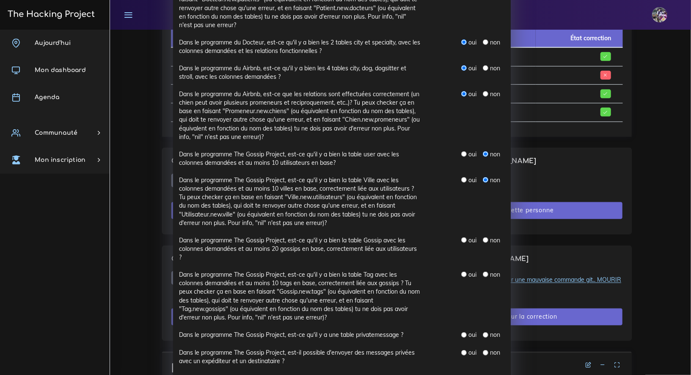
click at [483, 240] on input "radio" at bounding box center [486, 240] width 6 height 6
radio input "true"
click at [483, 276] on input "radio" at bounding box center [486, 274] width 6 height 6
radio input "true"
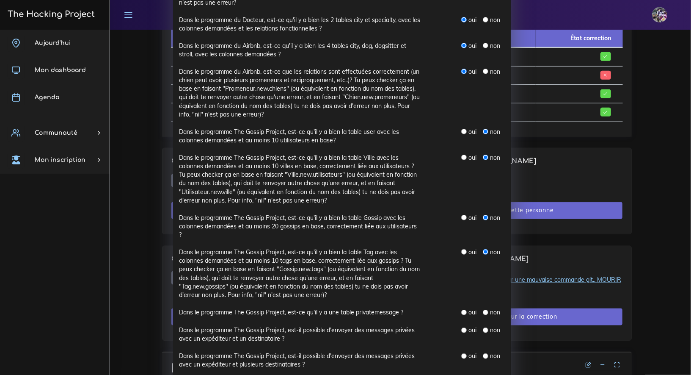
click at [482, 316] on div "oui non" at bounding box center [483, 312] width 44 height 9
click at [483, 314] on div "non" at bounding box center [491, 312] width 17 height 8
click at [483, 329] on input "radio" at bounding box center [486, 330] width 6 height 6
radio input "true"
click at [483, 311] on input "radio" at bounding box center [486, 312] width 6 height 6
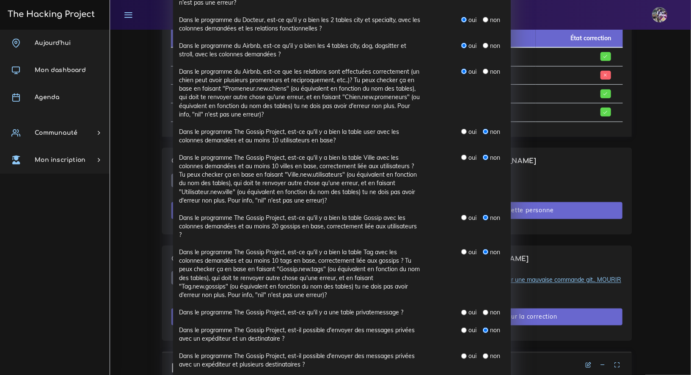
radio input "true"
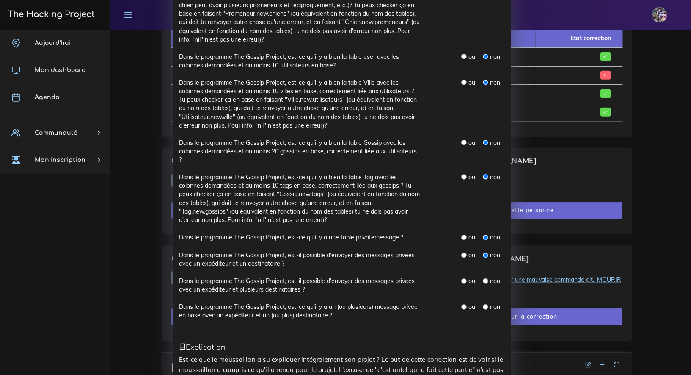
scroll to position [468, 0]
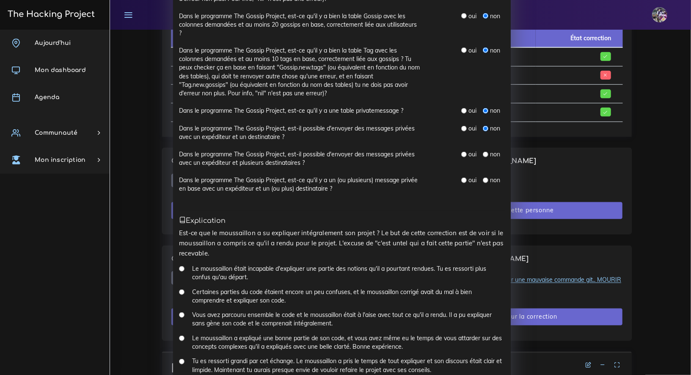
click at [483, 180] on input "radio" at bounding box center [486, 180] width 6 height 6
radio input "true"
click at [483, 157] on div "non" at bounding box center [491, 154] width 17 height 8
click at [483, 155] on input "radio" at bounding box center [486, 155] width 6 height 6
radio input "true"
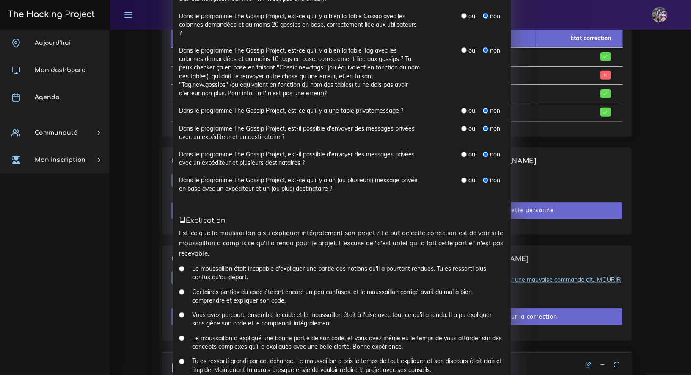
click at [179, 267] on input "Le moussaillon était incapable d'expliquer une partie des notions qu'il a pourt…" at bounding box center [182, 269] width 6 height 6
radio input "true"
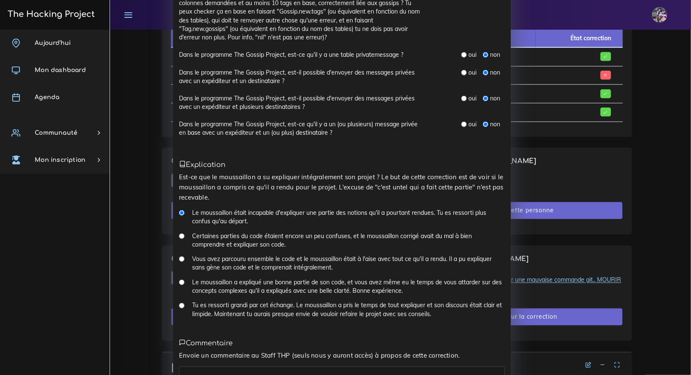
scroll to position [584, 0]
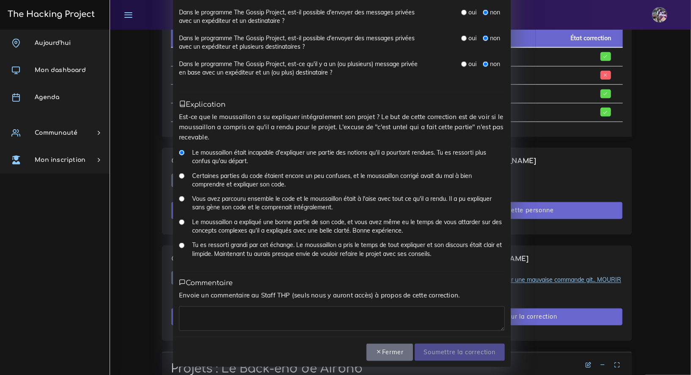
click at [179, 243] on input "Tu es ressorti grandi par cet échange. Le moussaillon a pris le temps de tout e…" at bounding box center [182, 246] width 6 height 6
radio input "true"
click at [179, 243] on input "Tu es ressorti grandi par cet échange. Le moussaillon a pris le temps de tout e…" at bounding box center [182, 246] width 6 height 6
drag, startPoint x: 322, startPoint y: 334, endPoint x: 321, endPoint y: 328, distance: 5.2
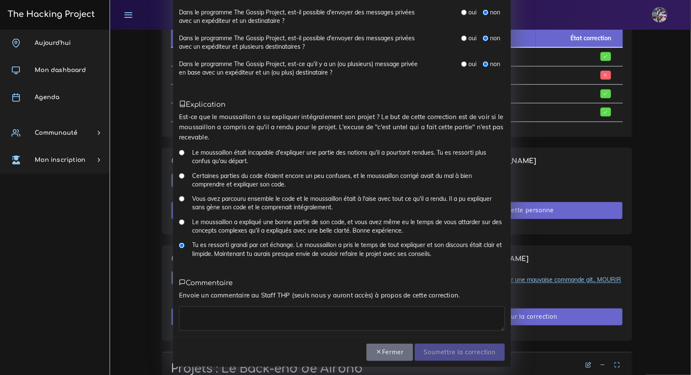
click at [320, 326] on textarea at bounding box center [342, 318] width 326 height 25
click at [321, 318] on textarea at bounding box center [342, 318] width 326 height 25
type textarea "Beau travail"
click at [452, 355] on input "Soumettre la correction" at bounding box center [460, 351] width 90 height 17
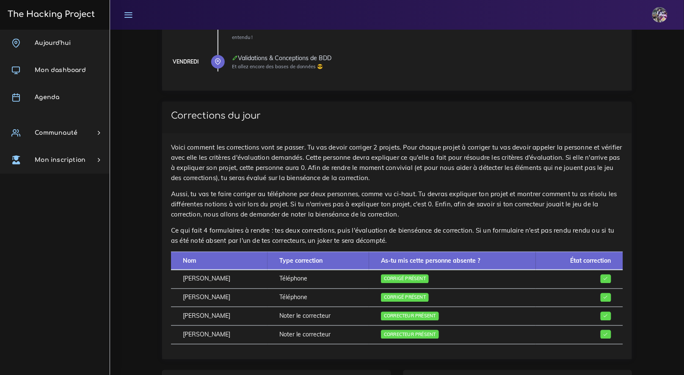
scroll to position [145, 0]
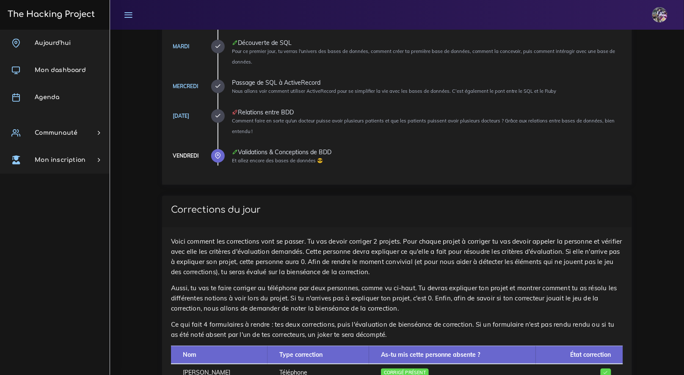
click at [64, 29] on div "The Hacking Project" at bounding box center [55, 15] width 110 height 30
click at [66, 19] on link "The Hacking Project" at bounding box center [50, 14] width 90 height 28
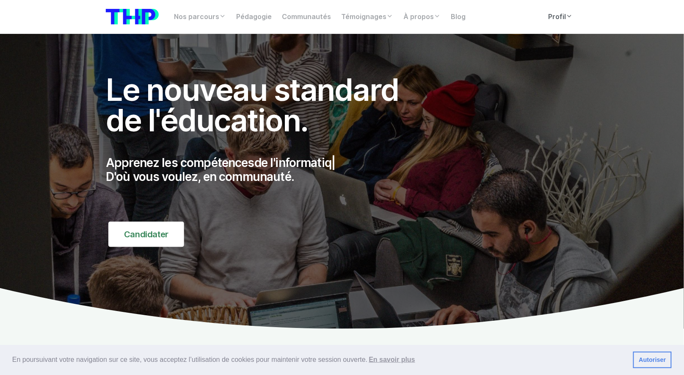
click at [553, 17] on link "Profil" at bounding box center [560, 16] width 35 height 17
click at [558, 11] on link "Profil" at bounding box center [560, 16] width 35 height 17
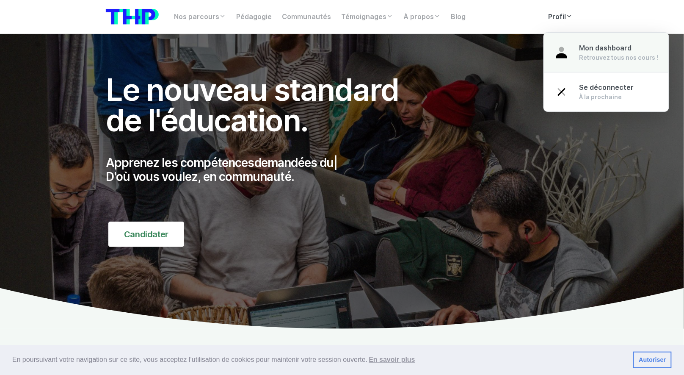
click at [587, 50] on span "Mon dashboard" at bounding box center [605, 48] width 52 height 8
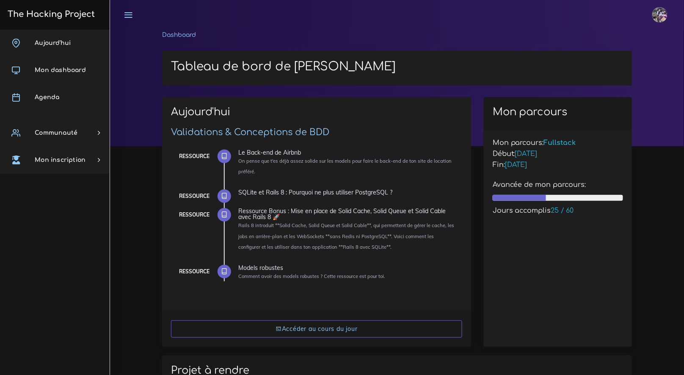
click at [74, 18] on h3 "The Hacking Project" at bounding box center [50, 14] width 90 height 9
click at [74, 17] on h3 "The Hacking Project" at bounding box center [50, 14] width 90 height 9
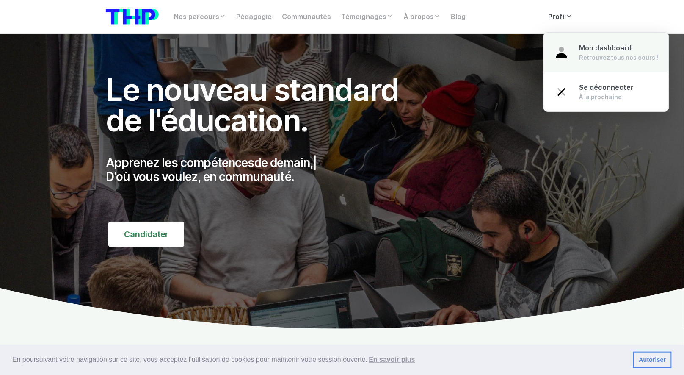
click at [581, 56] on div "Retrouvez tous nos cours !" at bounding box center [618, 57] width 79 height 8
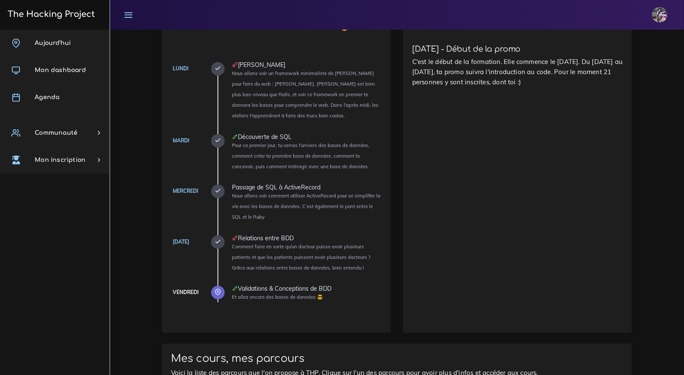
scroll to position [708, 0]
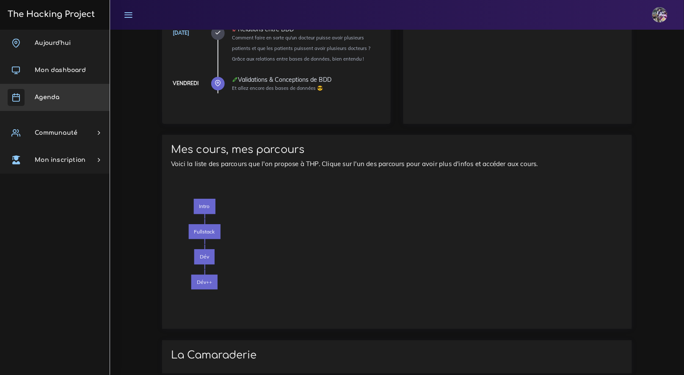
click at [58, 91] on link "Agenda" at bounding box center [55, 97] width 110 height 27
click at [55, 99] on span "Agenda" at bounding box center [47, 97] width 25 height 6
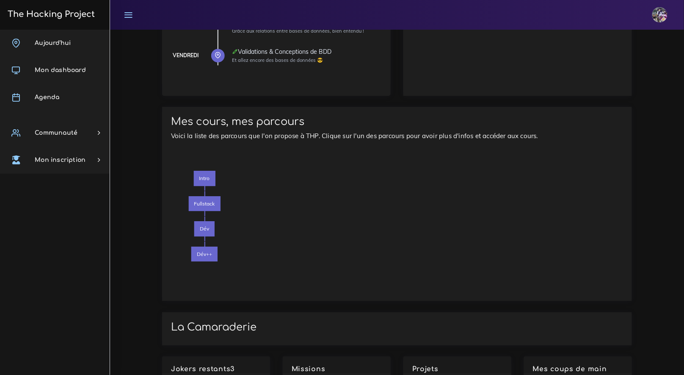
scroll to position [790, 0]
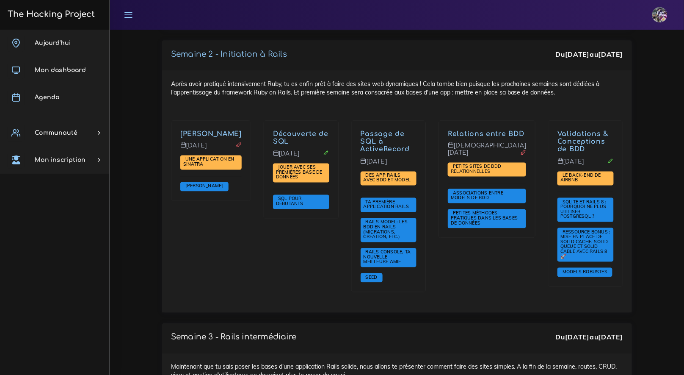
scroll to position [1586, 0]
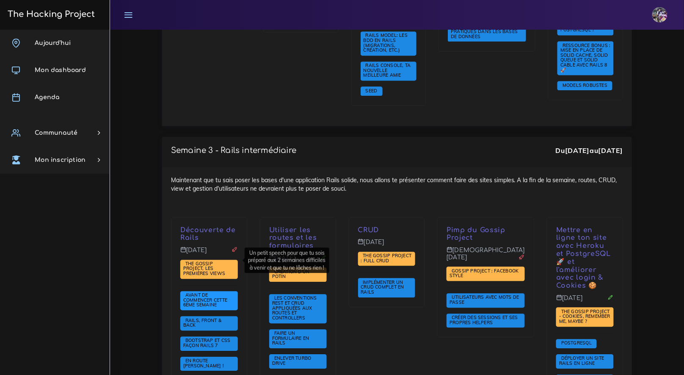
click at [225, 292] on span "Avant de commencer cette 6ème semaine" at bounding box center [205, 300] width 44 height 16
drag, startPoint x: 186, startPoint y: 257, endPoint x: 246, endPoint y: 281, distance: 64.6
click at [246, 281] on div "Découverte de Rails Lundi 6 oct. The Gossip Project, les premières views Avant …" at bounding box center [208, 306] width 75 height 178
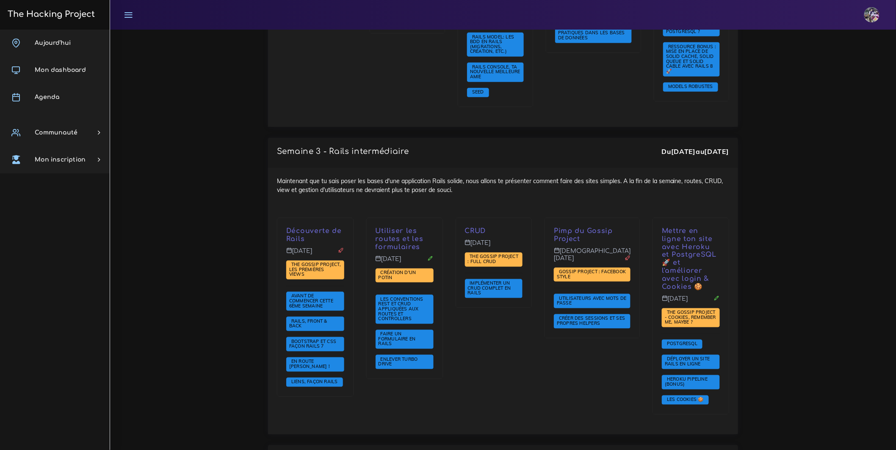
scroll to position [1373, 0]
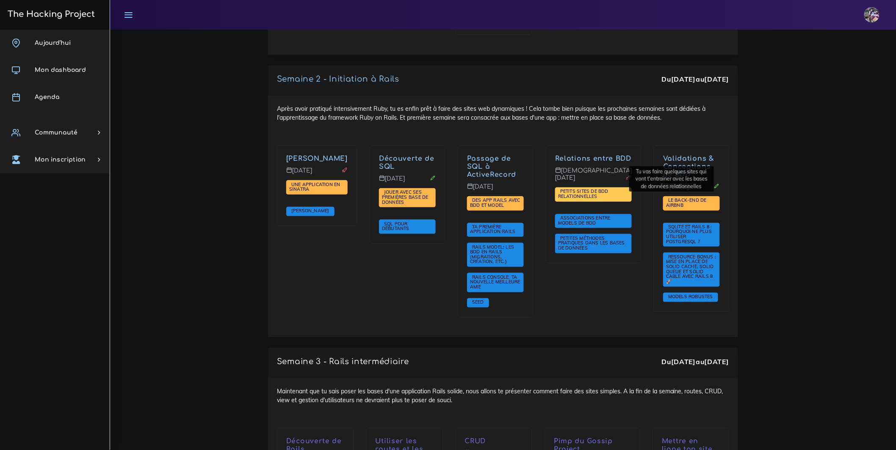
click at [609, 188] on span "Petits sites de BDD relationnelles" at bounding box center [593, 195] width 77 height 14
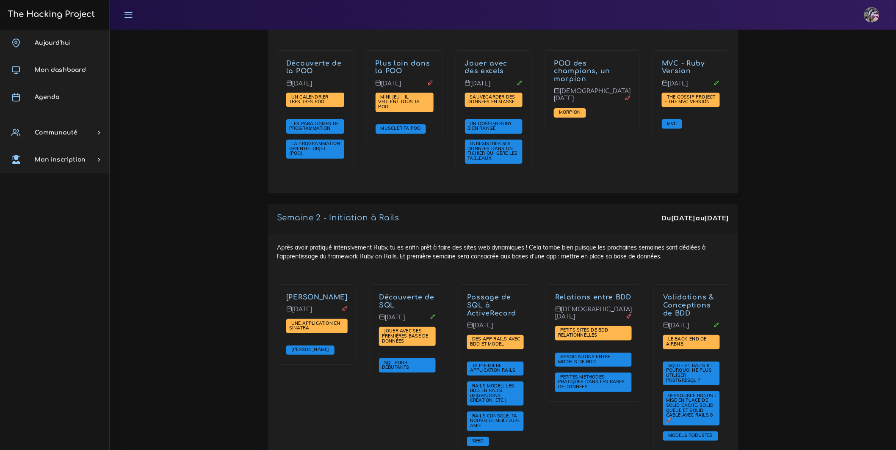
scroll to position [1236, 0]
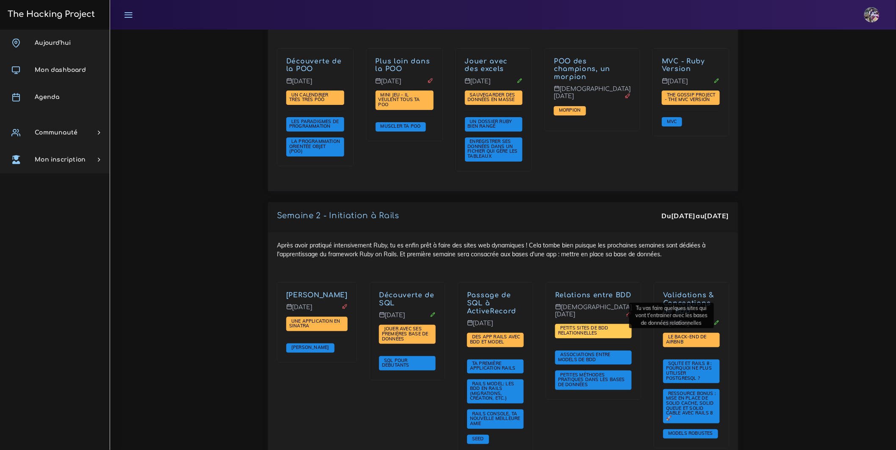
click at [595, 325] on span "Petits sites de BDD relationnelles" at bounding box center [583, 330] width 50 height 11
click at [596, 292] on link "Relations entre BDD" at bounding box center [593, 296] width 76 height 8
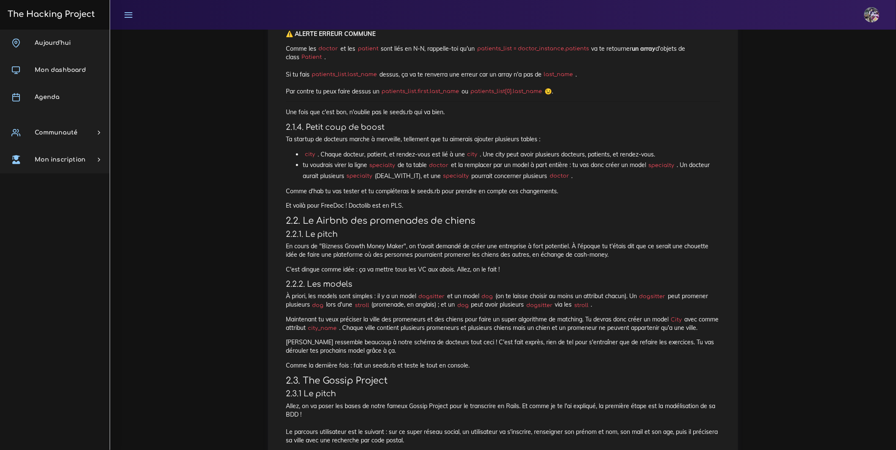
scroll to position [494, 0]
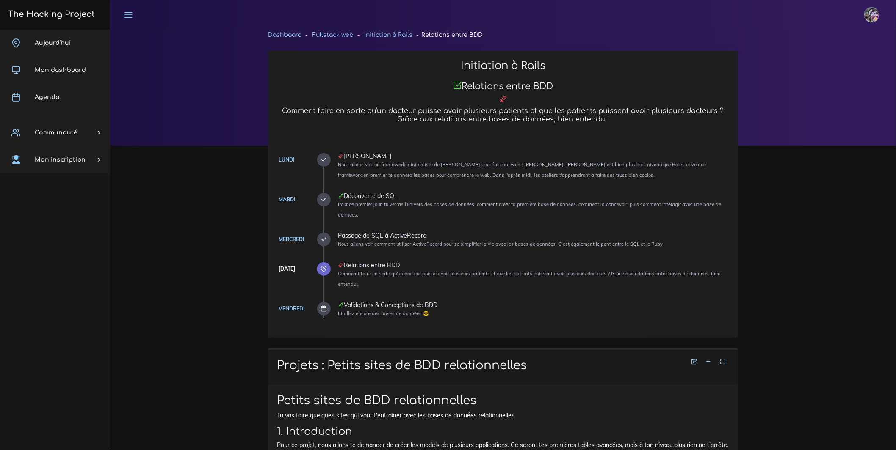
click at [709, 363] on icon at bounding box center [709, 362] width 6 height 6
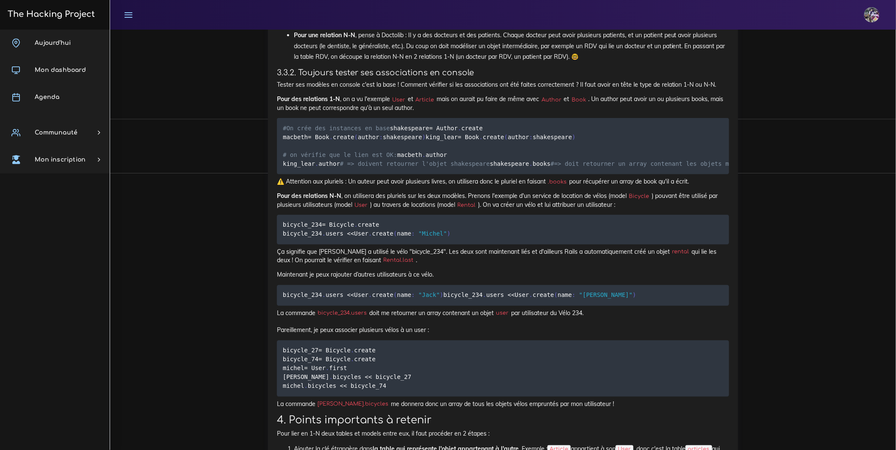
scroll to position [4209, 0]
